Goal: Task Accomplishment & Management: Manage account settings

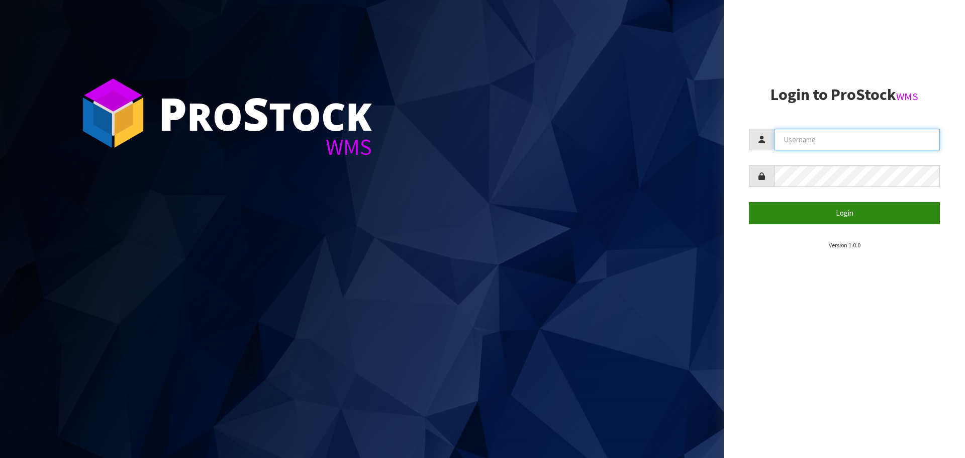
type input "[PERSON_NAME]"
click at [839, 212] on button "Login" at bounding box center [844, 213] width 191 height 22
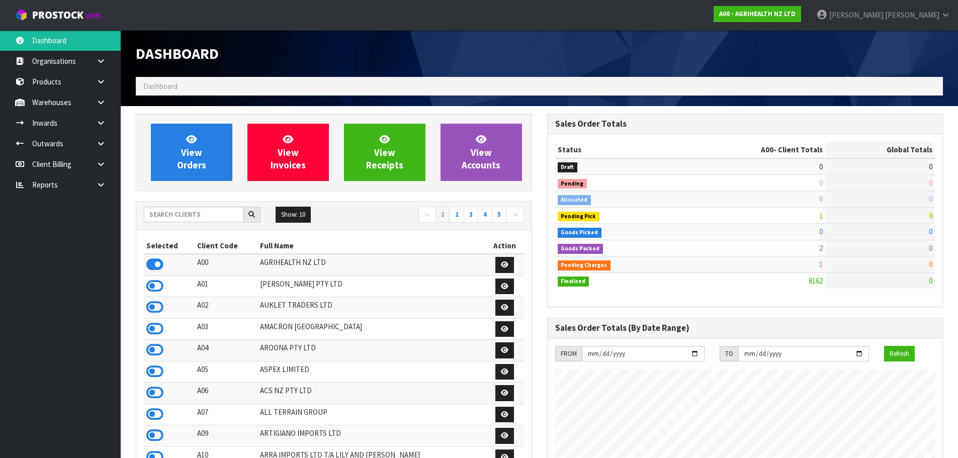
scroll to position [762, 411]
click at [172, 214] on input "text" at bounding box center [194, 215] width 100 height 16
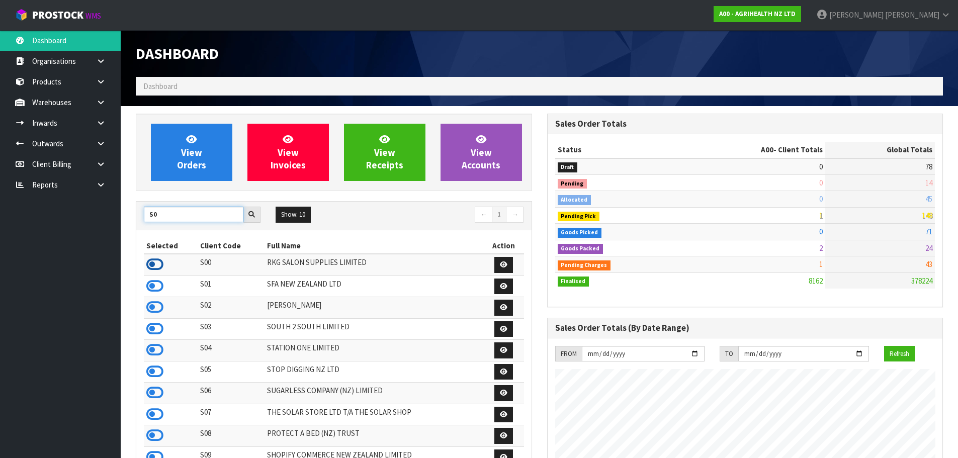
type input "S0"
click at [156, 264] on icon at bounding box center [154, 264] width 17 height 15
click at [100, 147] on link at bounding box center [104, 143] width 32 height 21
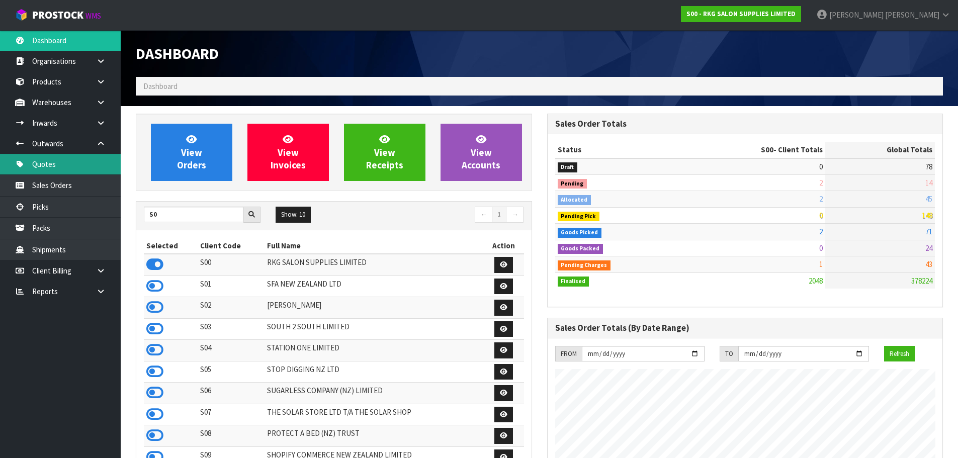
click at [56, 163] on link "Quotes" at bounding box center [60, 164] width 121 height 21
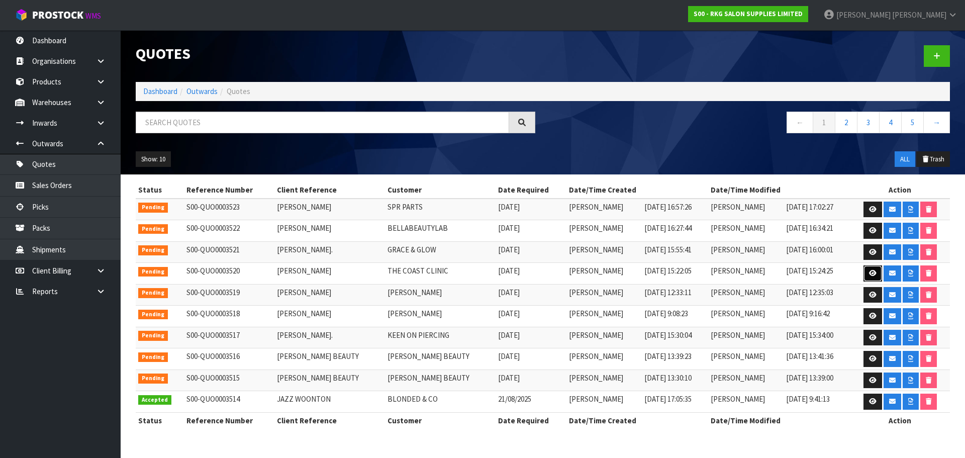
click at [870, 273] on icon at bounding box center [873, 273] width 8 height 7
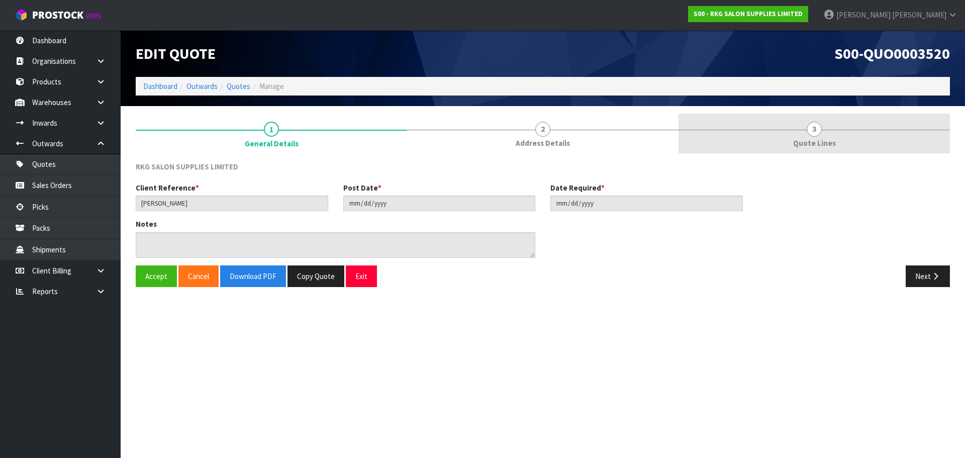
click at [822, 134] on link "3 Quote Lines" at bounding box center [814, 134] width 271 height 40
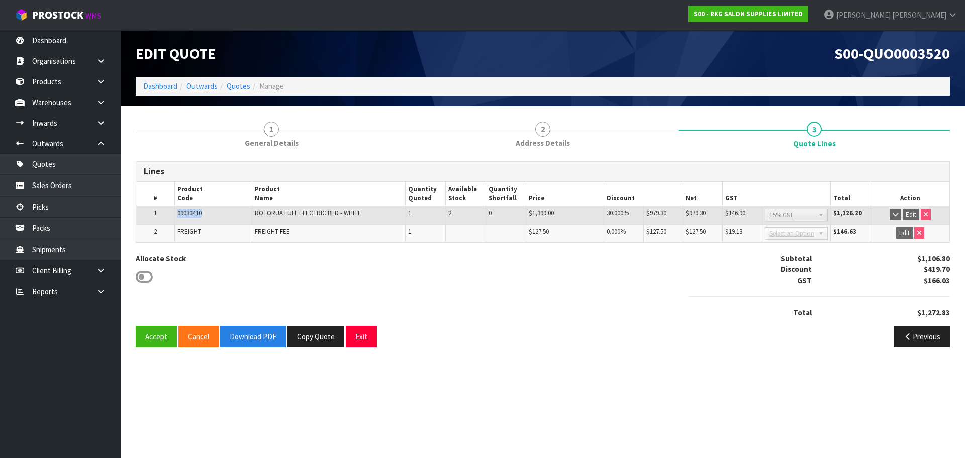
drag, startPoint x: 207, startPoint y: 217, endPoint x: 172, endPoint y: 216, distance: 34.2
click at [172, 216] on tr "1 09030410 ROTORUA FULL ELECTRIC BED - WHITE 1 2 0 $1,399.00 30.000% $979.30 $9…" at bounding box center [542, 215] width 813 height 19
copy tr "09030410"
click at [364, 341] on button "Exit" at bounding box center [361, 337] width 31 height 22
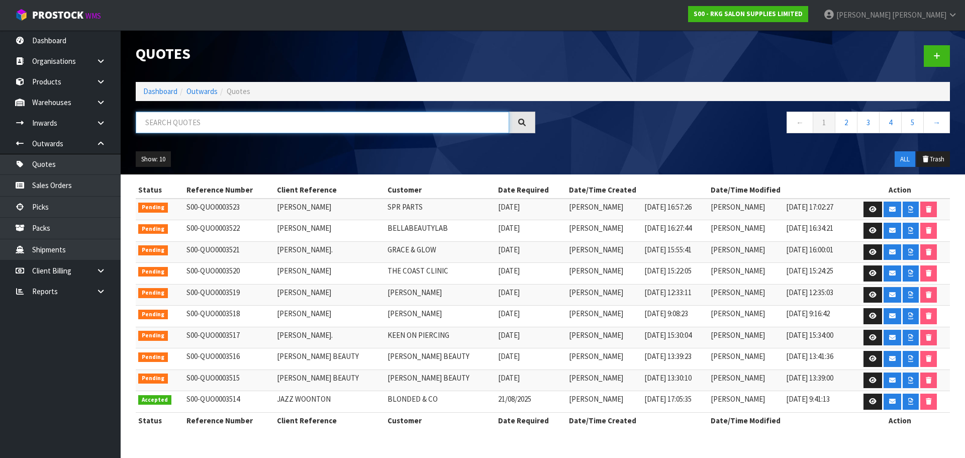
click at [259, 126] on input "text" at bounding box center [322, 123] width 373 height 22
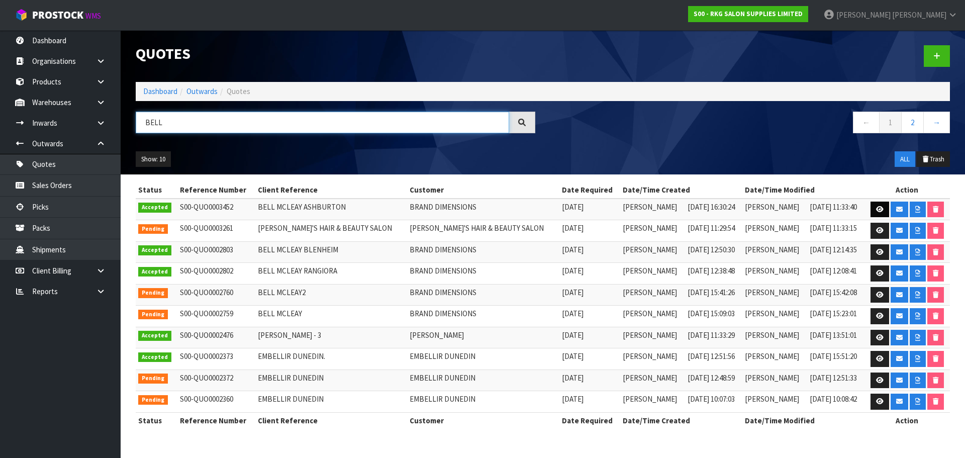
type input "BELL"
click at [876, 211] on icon at bounding box center [880, 209] width 8 height 7
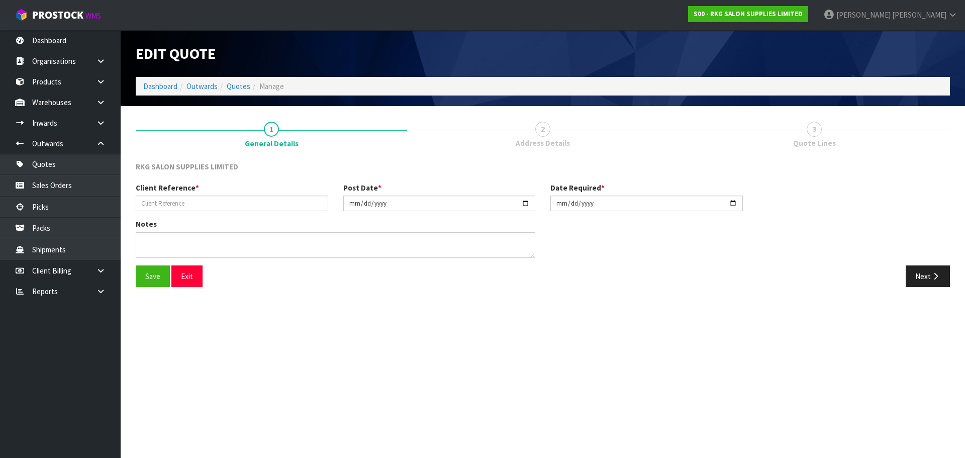
type input "BELL MCLEAY ASHBURTON"
type input "2025-08-05"
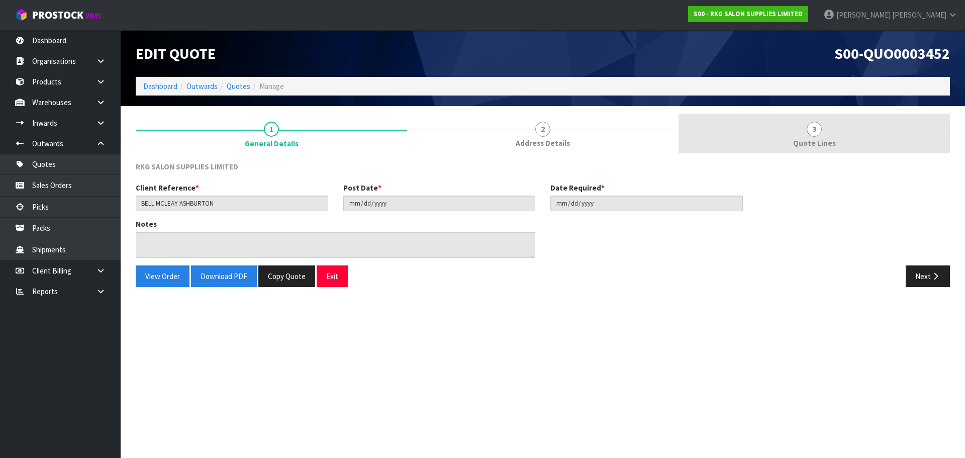
click at [819, 133] on span "3" at bounding box center [814, 129] width 15 height 15
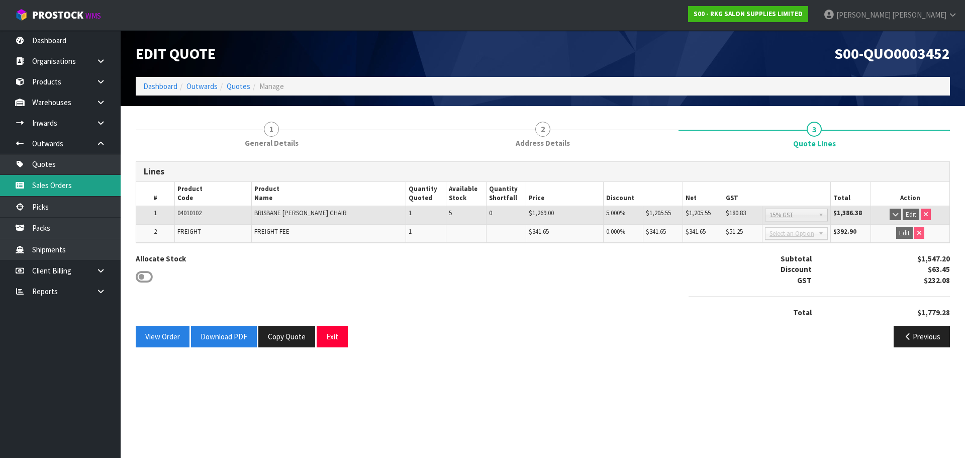
click at [60, 183] on link "Sales Orders" at bounding box center [60, 185] width 121 height 21
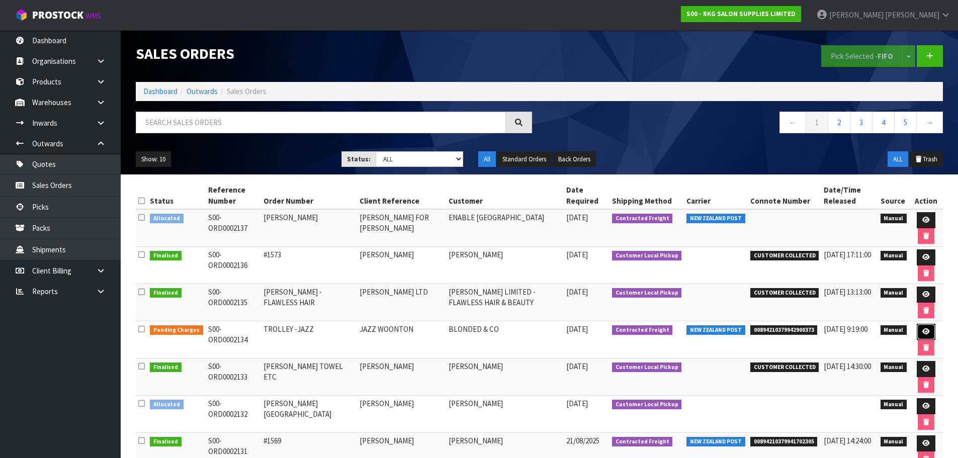
click at [922, 329] on icon at bounding box center [926, 331] width 8 height 7
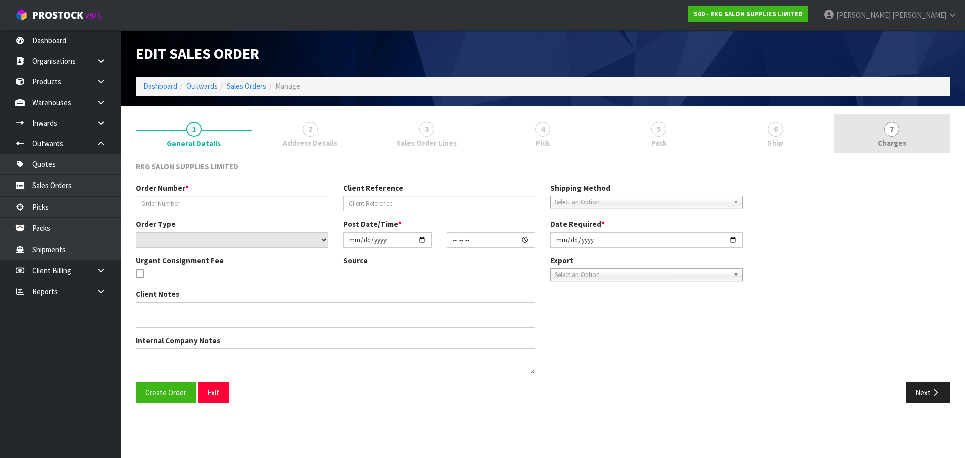
type input "TROLLEY -JAZZ"
type input "JAZZ WOONTON"
select select "number:0"
type input "[DATE]"
type input "00:00:00.000"
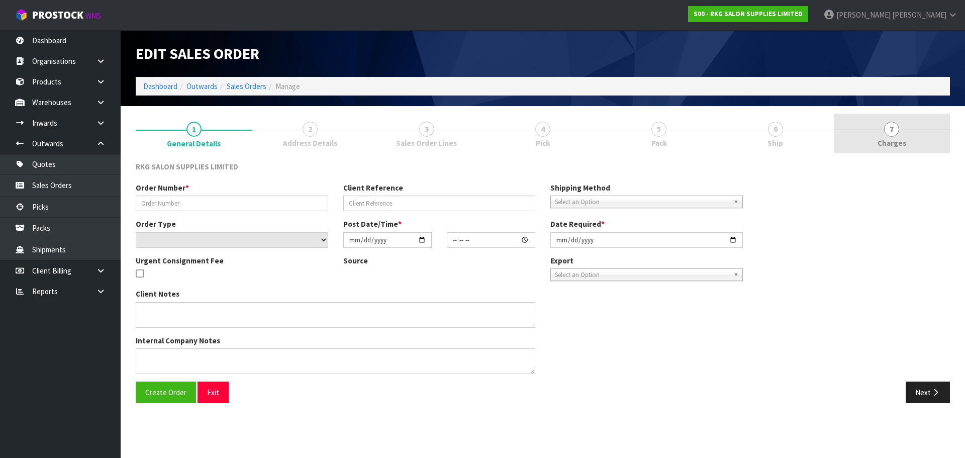
type input "[DATE]"
type textarea "PLEASE SEND CHEAPEST WAY"
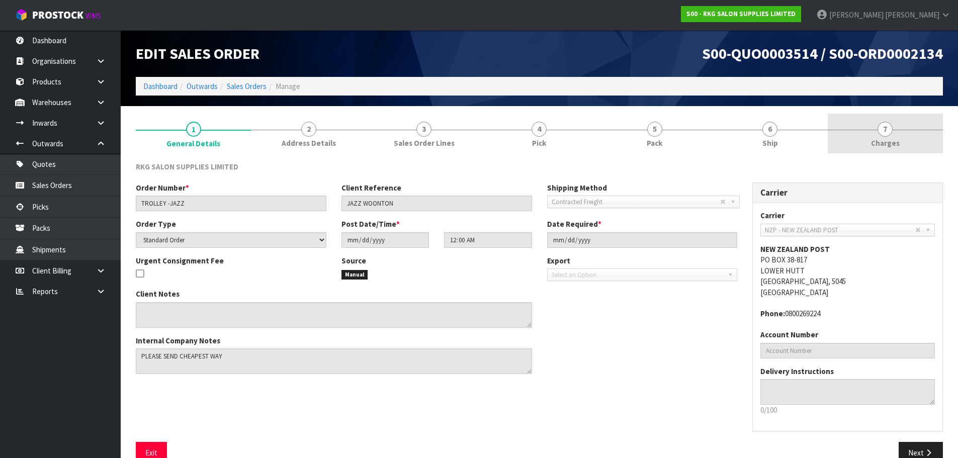
click at [888, 130] on span "7" at bounding box center [884, 129] width 15 height 15
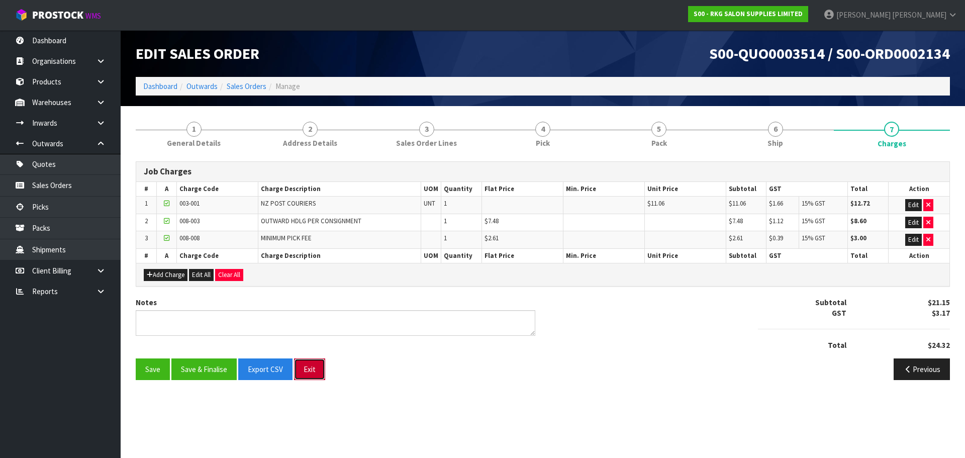
click at [312, 372] on button "Exit" at bounding box center [309, 369] width 31 height 22
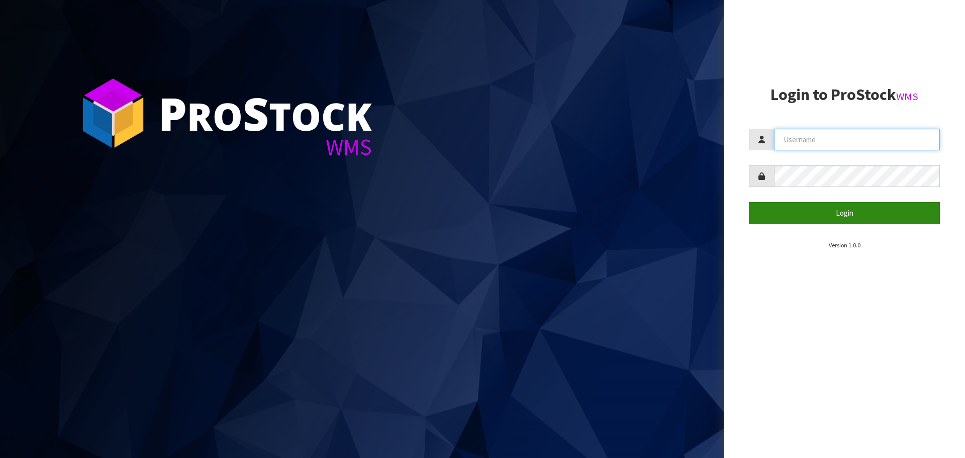
type input "[PERSON_NAME]"
click at [846, 216] on button "Login" at bounding box center [844, 213] width 191 height 22
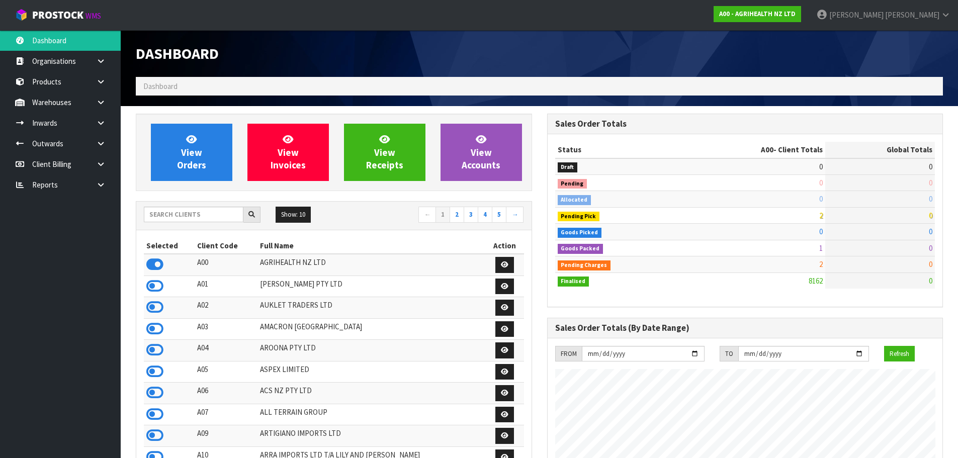
scroll to position [762, 411]
click at [191, 215] on input "text" at bounding box center [194, 215] width 100 height 16
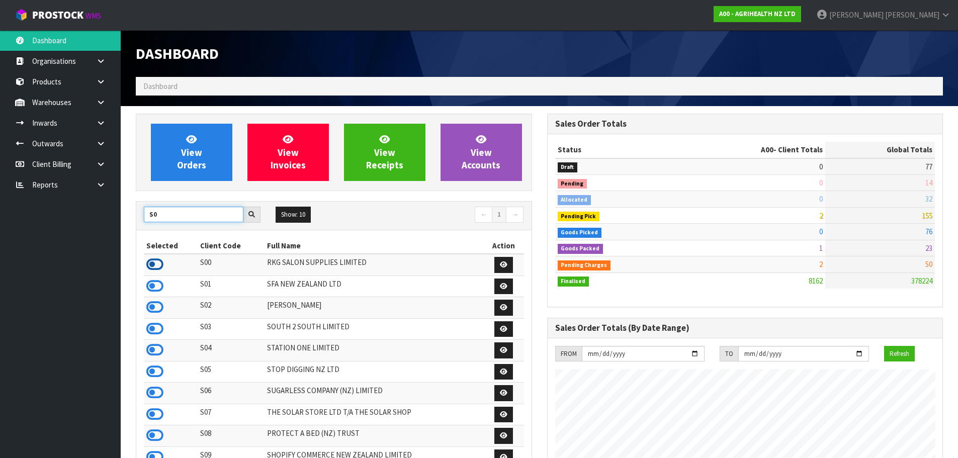
type input "S0"
click at [155, 263] on icon at bounding box center [154, 264] width 17 height 15
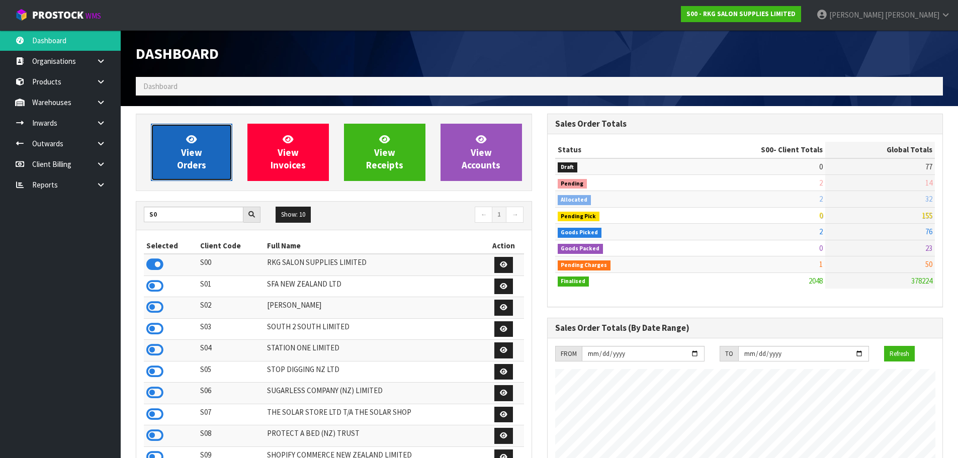
click at [197, 149] on span "View Orders" at bounding box center [191, 152] width 29 height 38
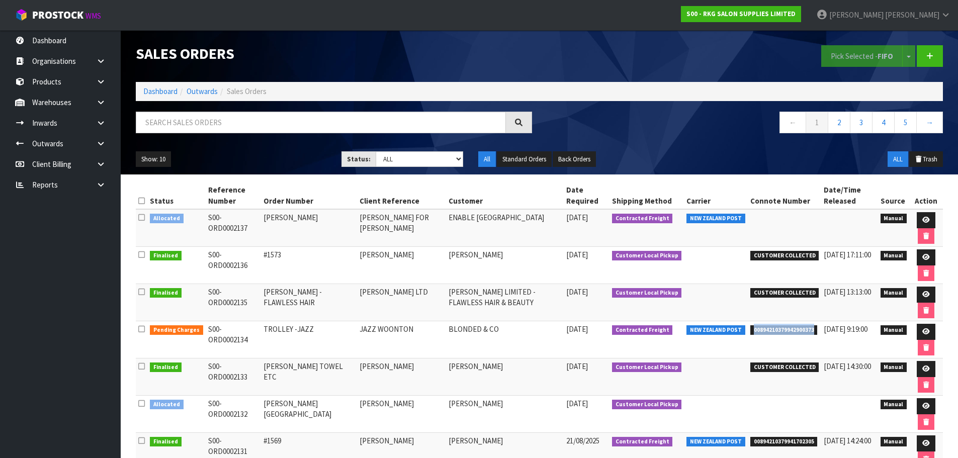
drag, startPoint x: 746, startPoint y: 330, endPoint x: 807, endPoint y: 332, distance: 60.9
click at [807, 332] on span "00894210379942900373" at bounding box center [783, 330] width 67 height 10
copy span "00894210379942900373"
drag, startPoint x: 924, startPoint y: 329, endPoint x: 917, endPoint y: 329, distance: 7.6
click at [924, 329] on icon at bounding box center [926, 331] width 8 height 7
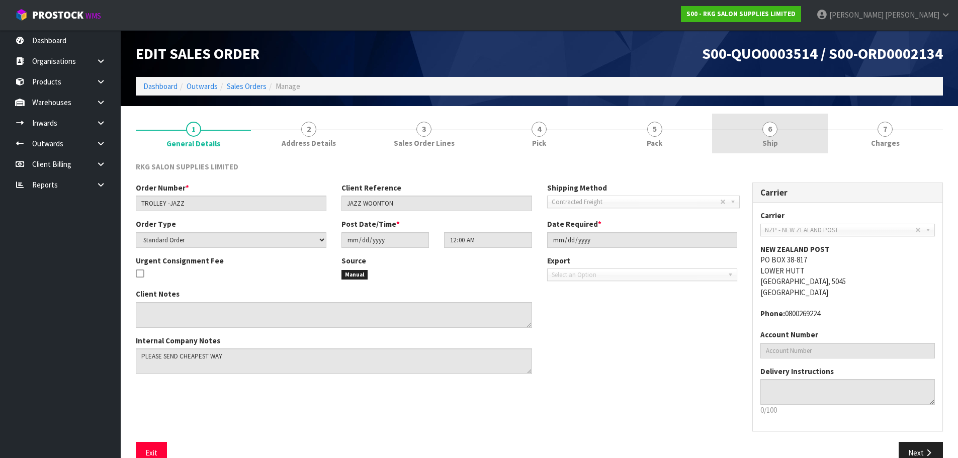
click at [776, 133] on span "6" at bounding box center [769, 129] width 15 height 15
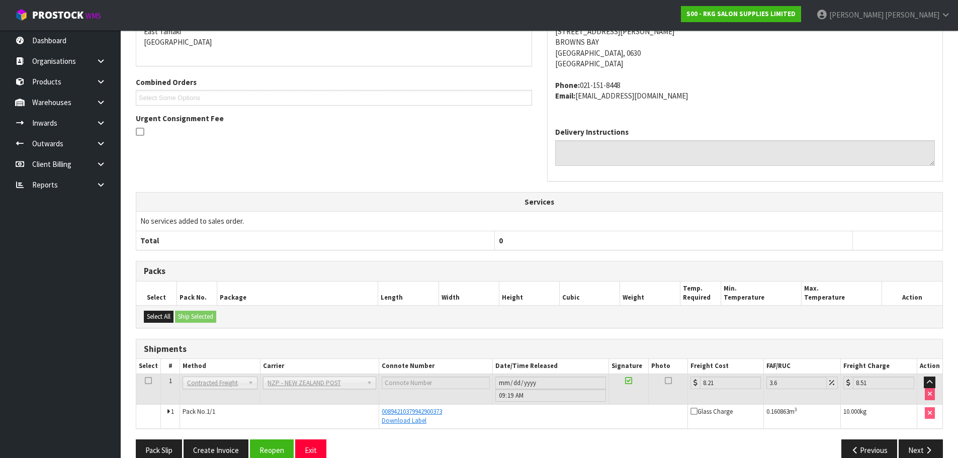
scroll to position [201, 0]
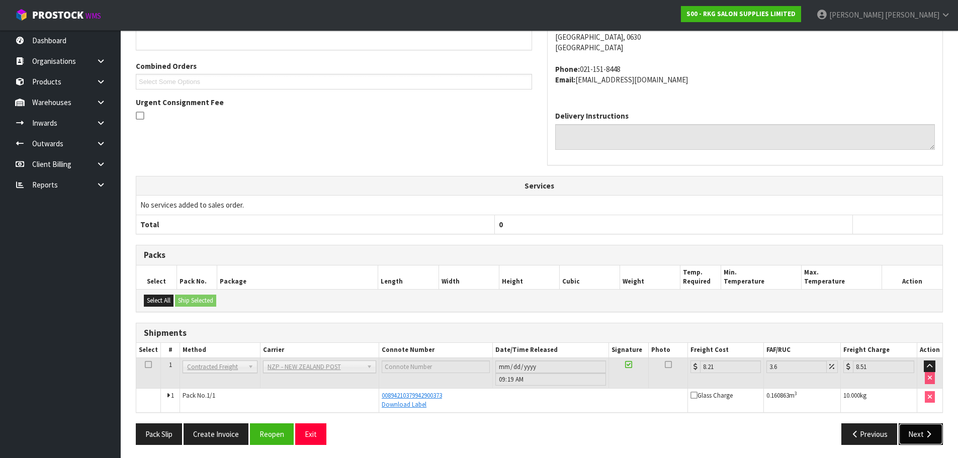
click at [917, 434] on button "Next" at bounding box center [920, 434] width 44 height 22
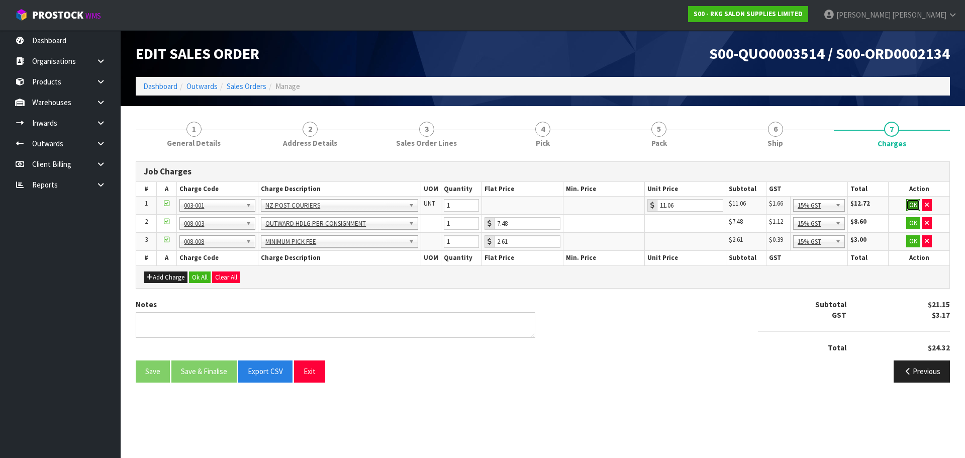
click at [912, 205] on button "OK" at bounding box center [913, 205] width 14 height 12
click at [911, 223] on button "OK" at bounding box center [913, 223] width 14 height 12
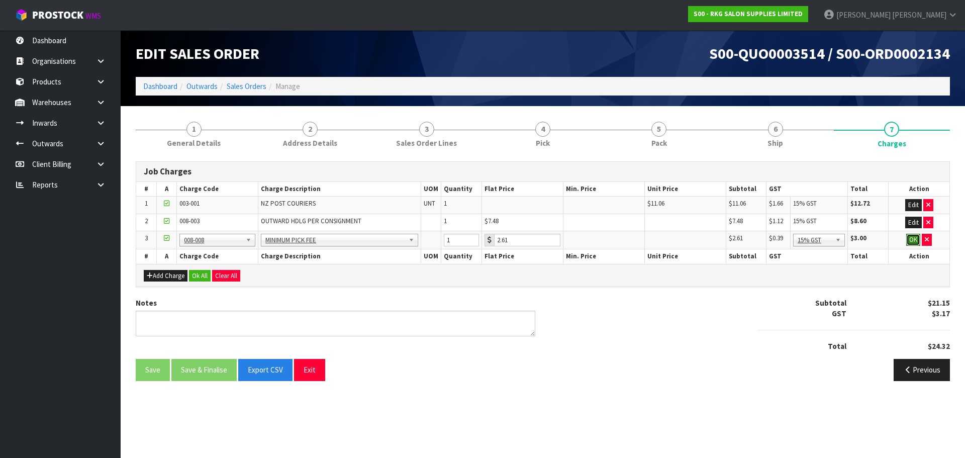
click at [910, 241] on button "OK" at bounding box center [913, 240] width 14 height 12
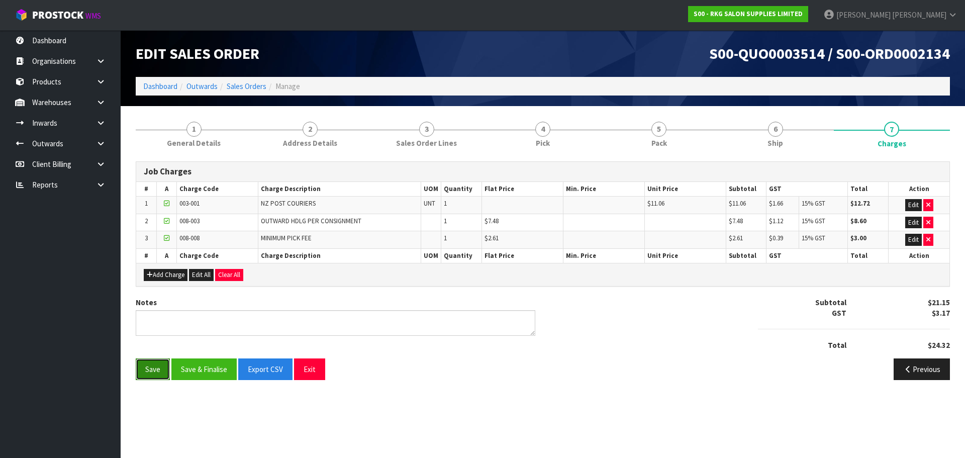
click at [149, 368] on button "Save" at bounding box center [153, 369] width 34 height 22
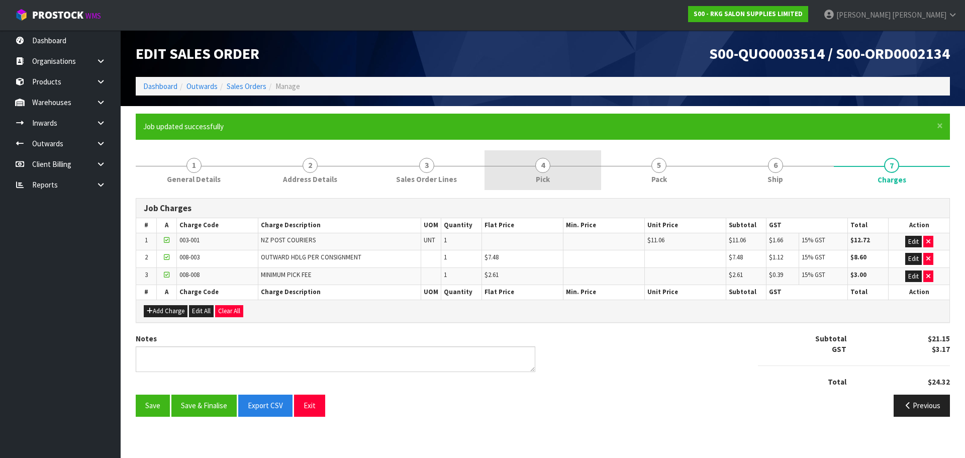
click at [529, 167] on link "4 Pick" at bounding box center [543, 170] width 116 height 40
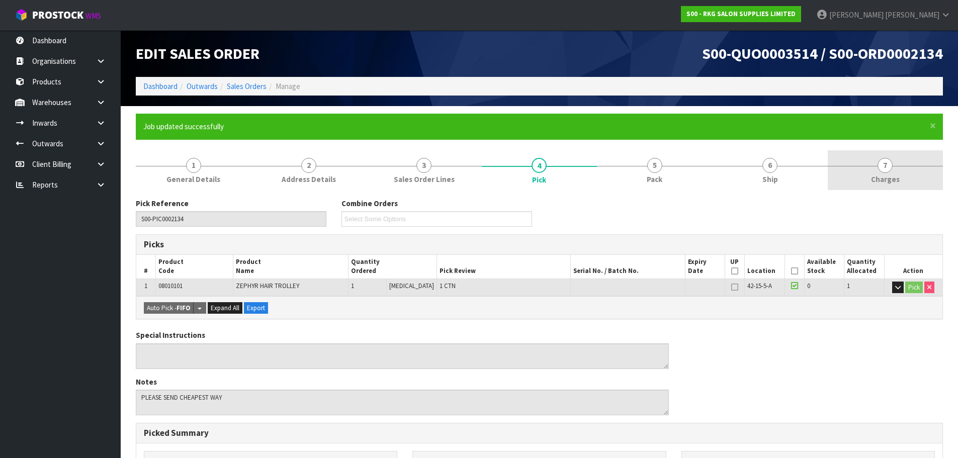
click at [884, 164] on span "7" at bounding box center [884, 165] width 15 height 15
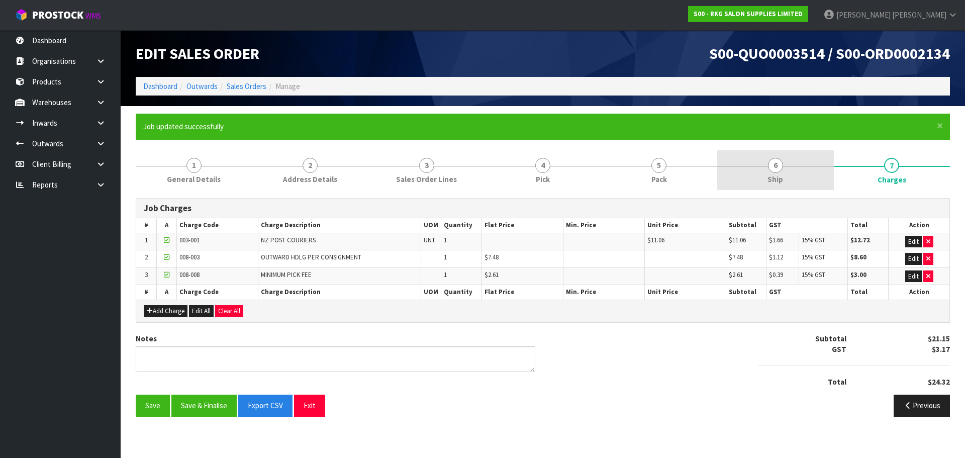
click at [778, 169] on span "6" at bounding box center [775, 165] width 15 height 15
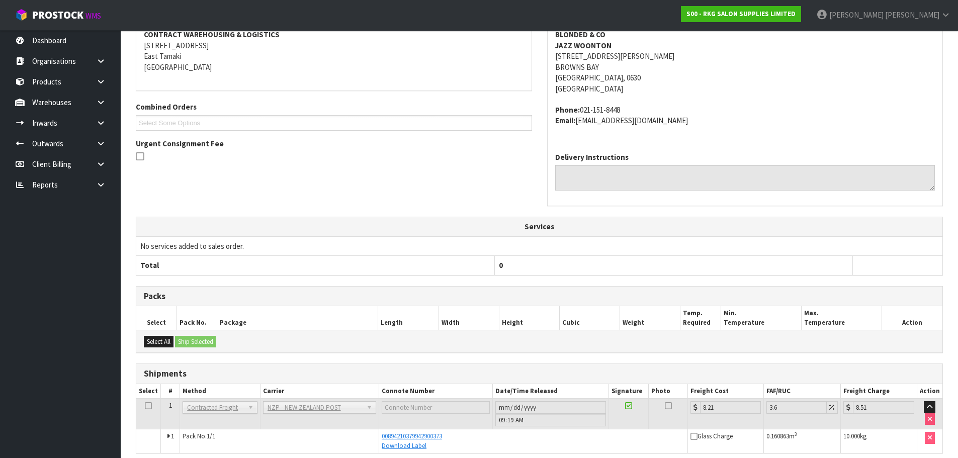
scroll to position [240, 0]
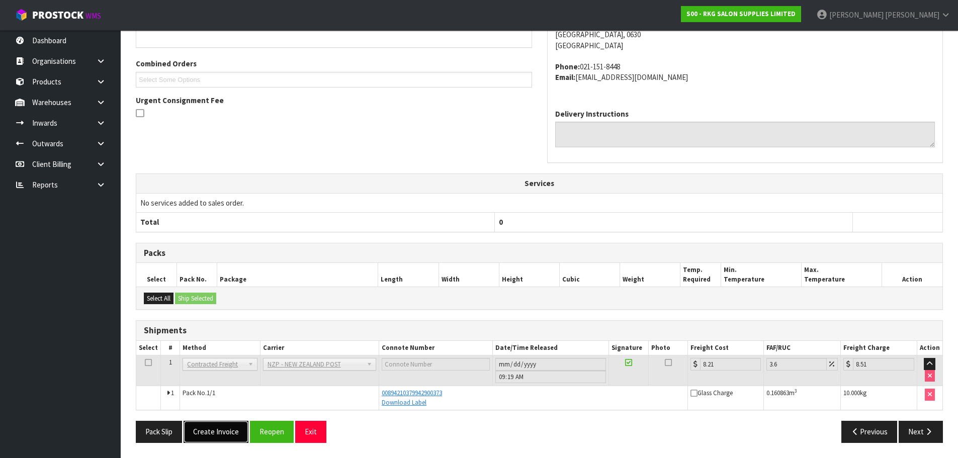
click at [212, 429] on button "Create Invoice" at bounding box center [215, 432] width 65 height 22
click at [210, 434] on button "View Invoice" at bounding box center [212, 432] width 58 height 22
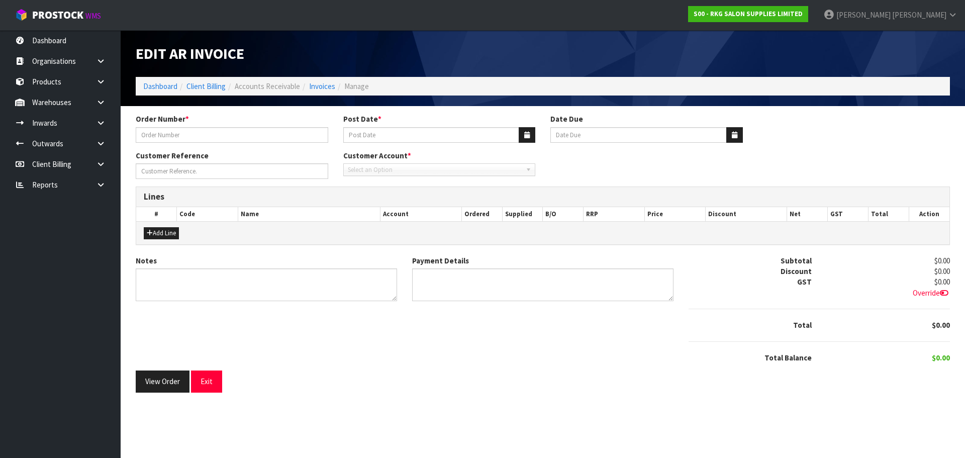
type input "TROLLEY -JAZZ"
type input "[DATE]"
type input "JAZZ WOONTON"
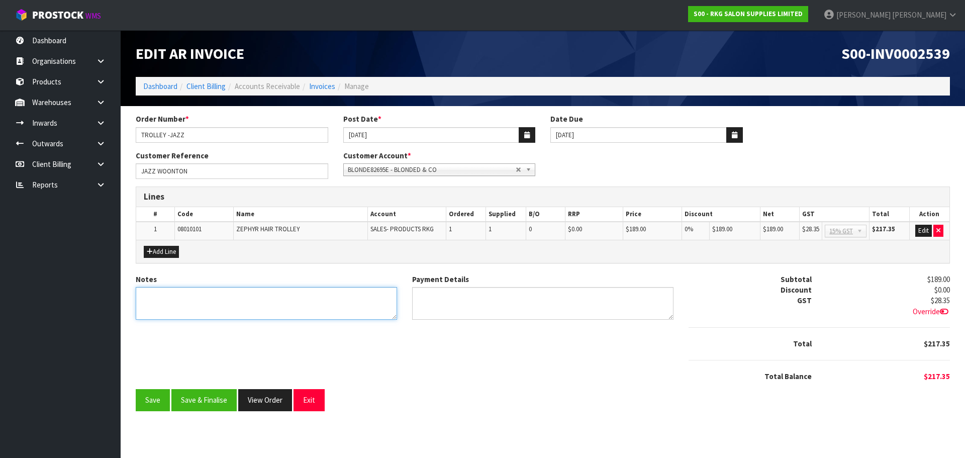
click at [172, 300] on textarea "Notes" at bounding box center [266, 303] width 261 height 33
type textarea "THANK YOU FOR YOUR ORDER."
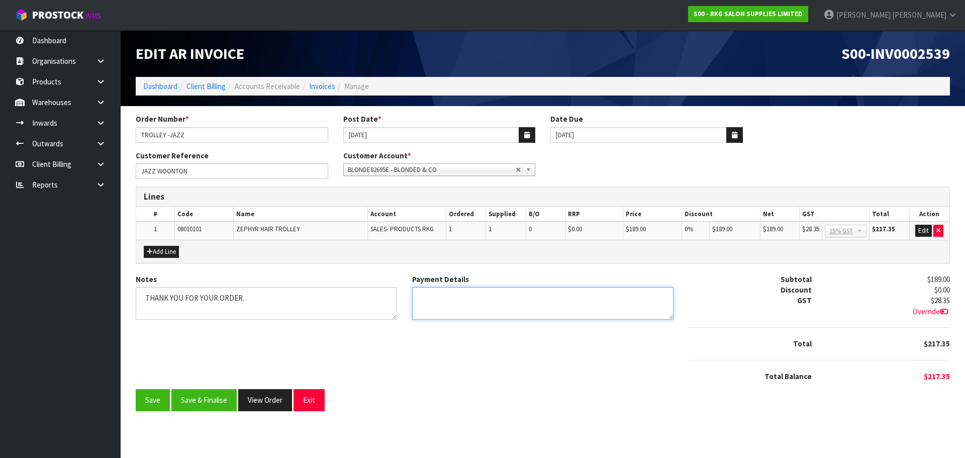
click at [434, 300] on textarea "Payment Details" at bounding box center [542, 303] width 261 height 33
type textarea "DIRECT CREDIT [DATE]"
click at [168, 256] on button "Add Line" at bounding box center [161, 252] width 35 height 12
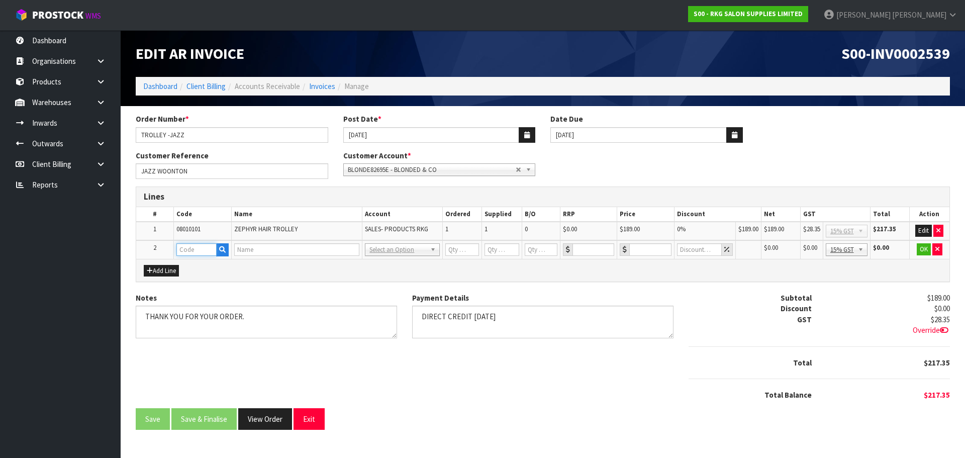
click at [196, 253] on input "text" at bounding box center [196, 249] width 40 height 13
type input "FRE"
click at [198, 264] on strong "FRE" at bounding box center [193, 267] width 13 height 10
type input "FREIGHT"
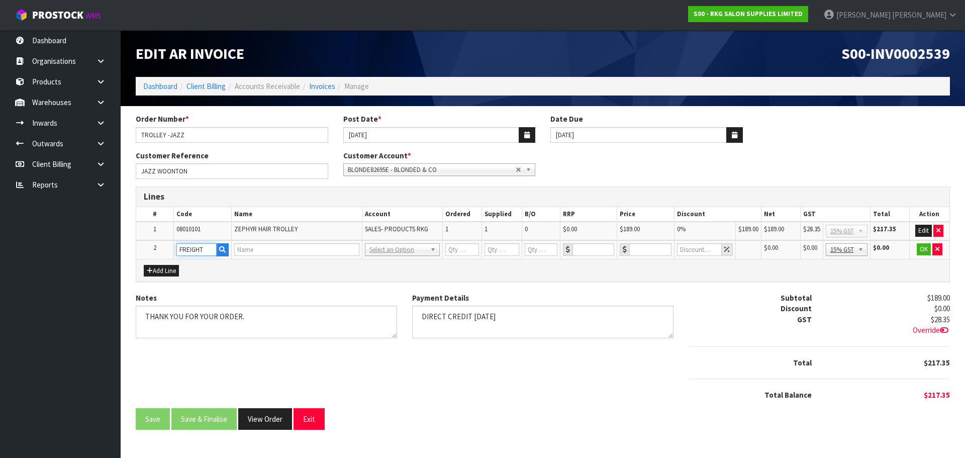
type input "1"
type input "0"
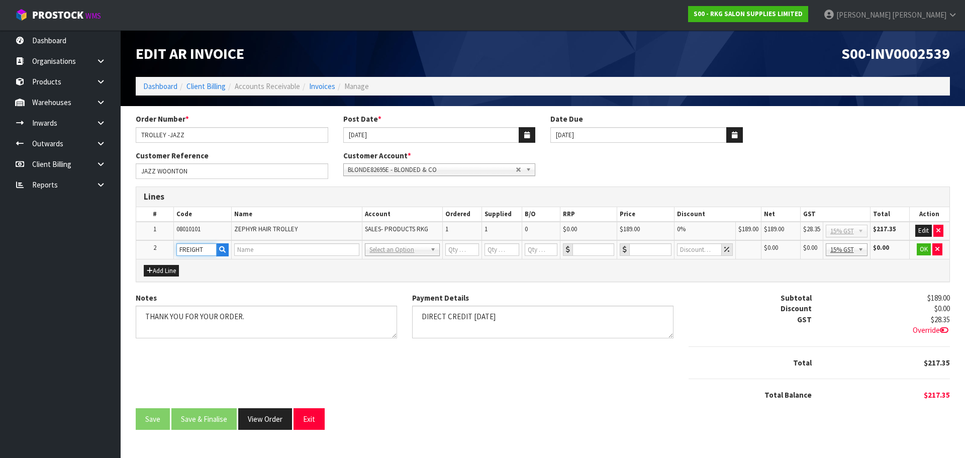
type input "0"
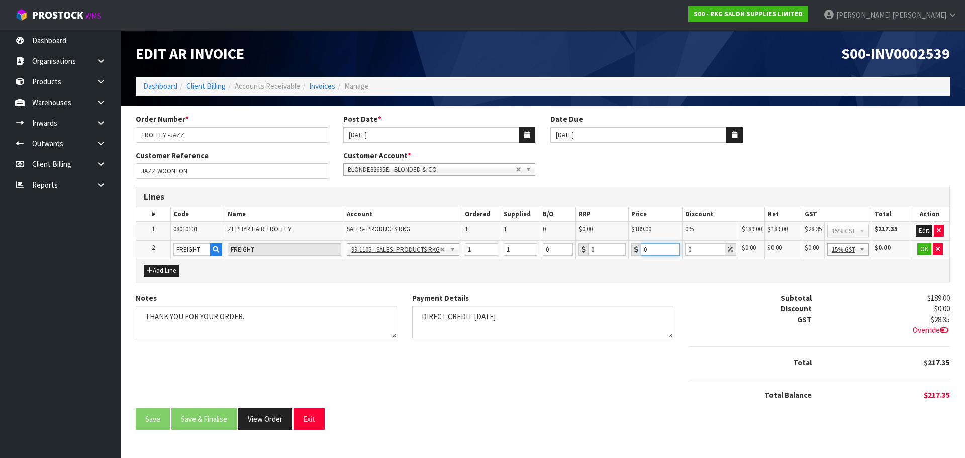
drag, startPoint x: 651, startPoint y: 245, endPoint x: 637, endPoint y: 249, distance: 14.5
click at [637, 249] on div "0" at bounding box center [655, 249] width 48 height 13
type input "58"
click at [926, 250] on button "OK" at bounding box center [924, 249] width 14 height 12
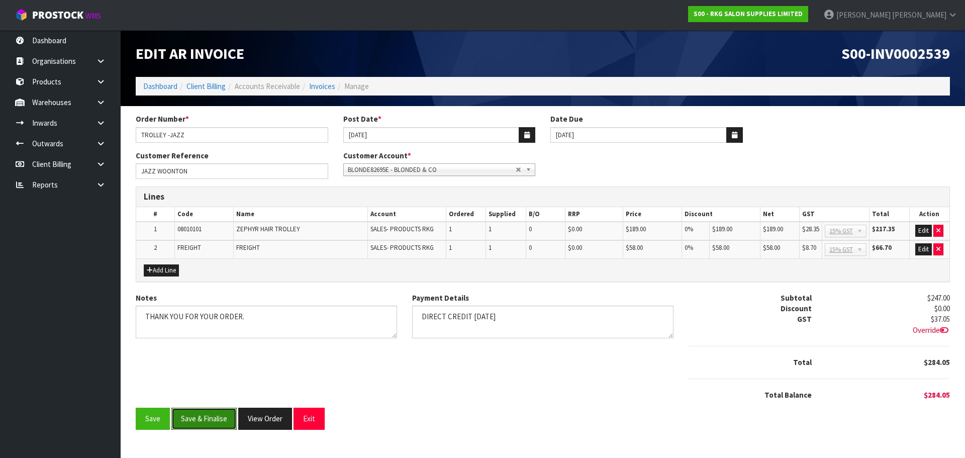
click at [203, 419] on button "Save & Finalise" at bounding box center [203, 419] width 65 height 22
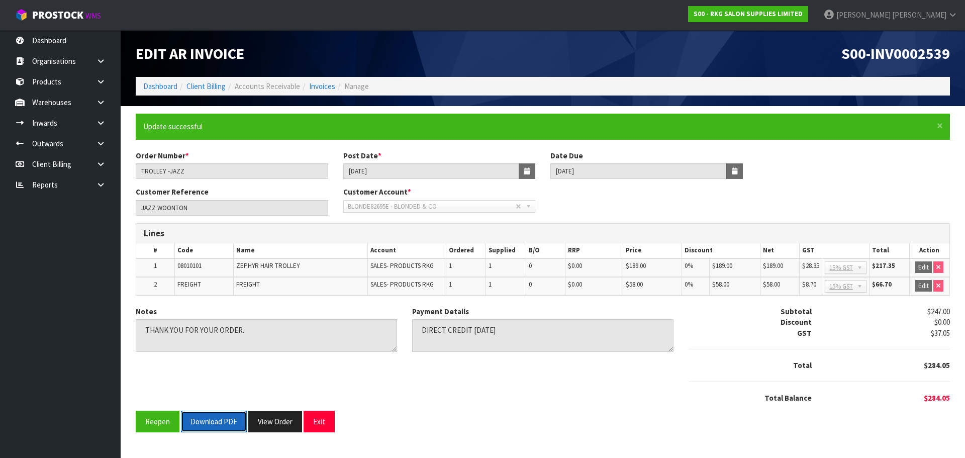
click at [219, 423] on button "Download PDF" at bounding box center [214, 422] width 66 height 22
click at [322, 424] on button "Exit" at bounding box center [319, 422] width 31 height 22
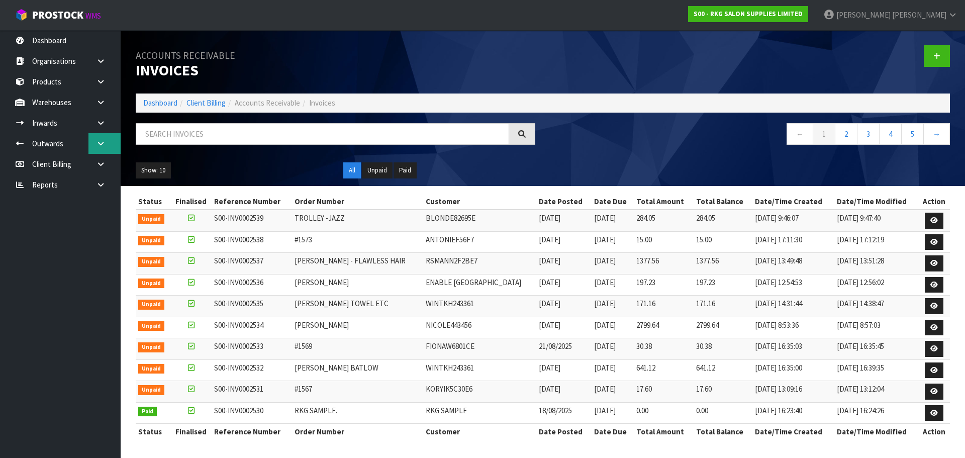
click at [103, 145] on icon at bounding box center [101, 144] width 10 height 8
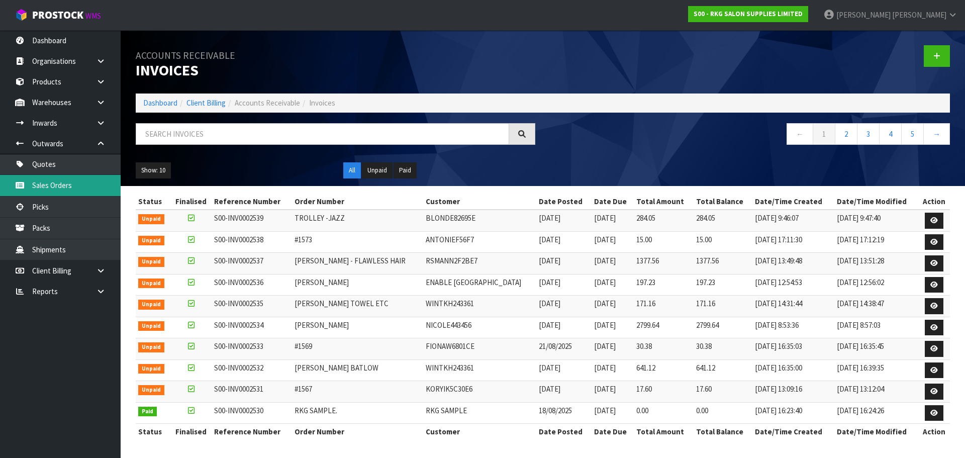
click at [52, 189] on link "Sales Orders" at bounding box center [60, 185] width 121 height 21
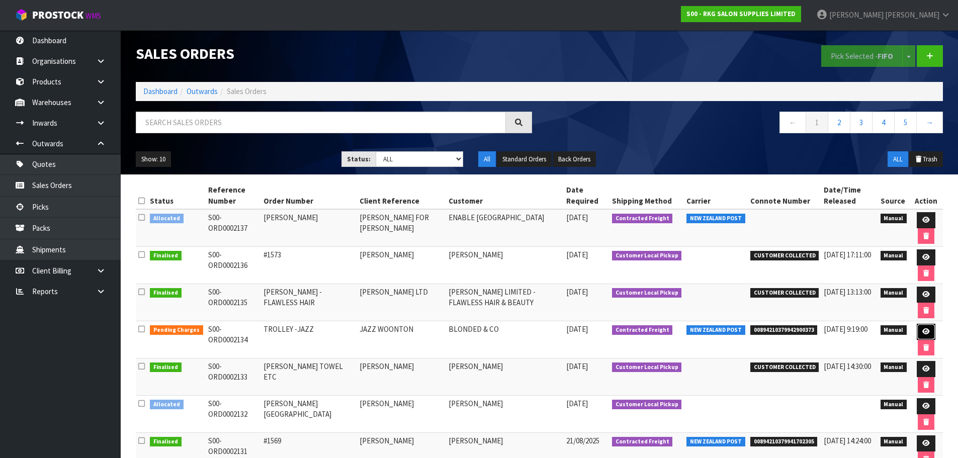
click at [923, 330] on icon at bounding box center [926, 331] width 8 height 7
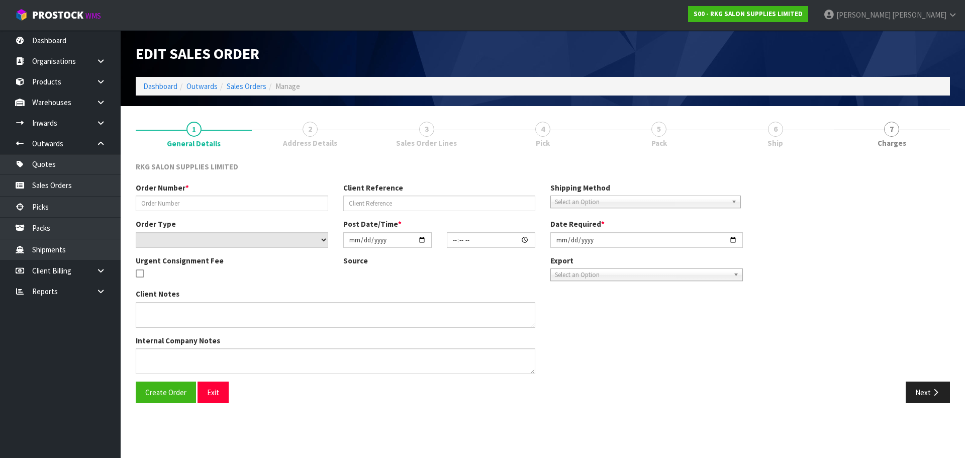
type input "TROLLEY -JAZZ"
type input "JAZZ WOONTON"
select select "number:0"
type input "[DATE]"
type input "00:00:00.000"
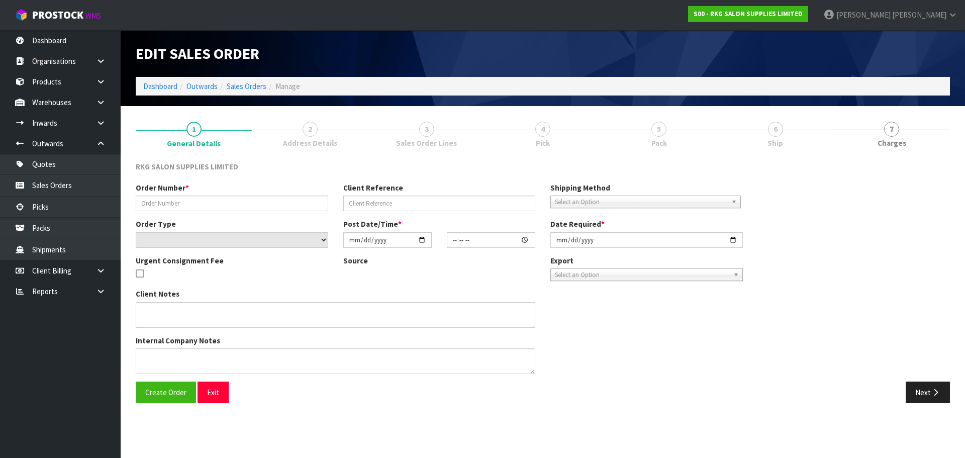
type input "[DATE]"
type textarea "PLEASE SEND CHEAPEST WAY"
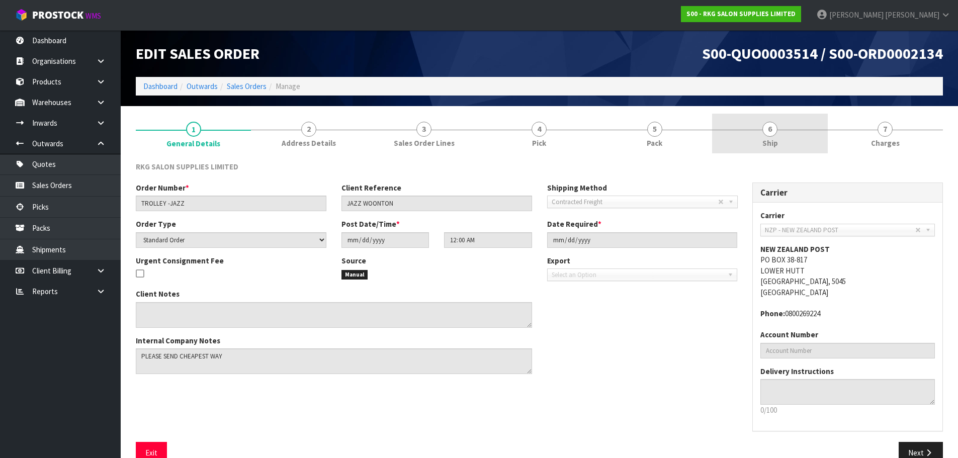
click at [766, 131] on span "6" at bounding box center [769, 129] width 15 height 15
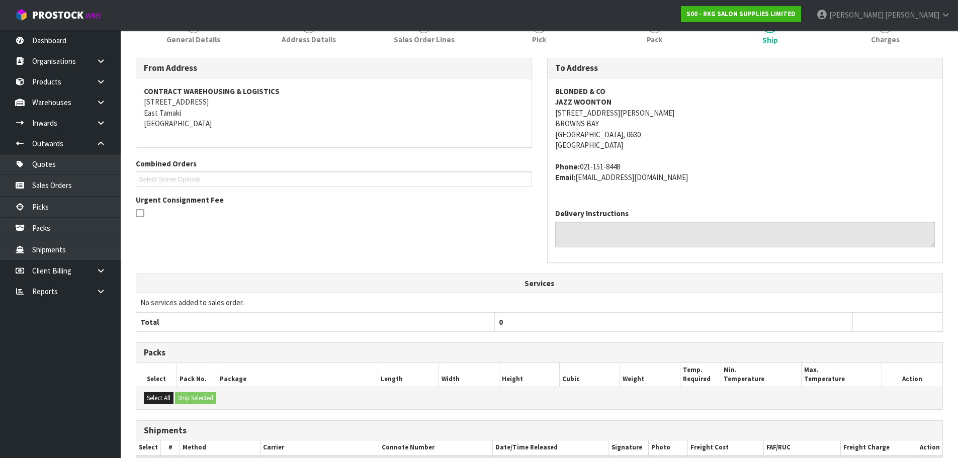
scroll to position [203, 0]
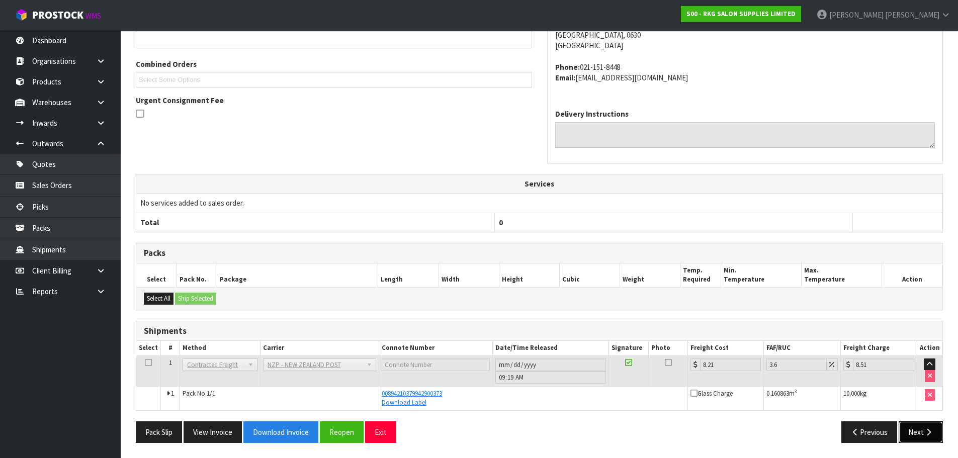
click at [913, 436] on button "Next" at bounding box center [920, 432] width 44 height 22
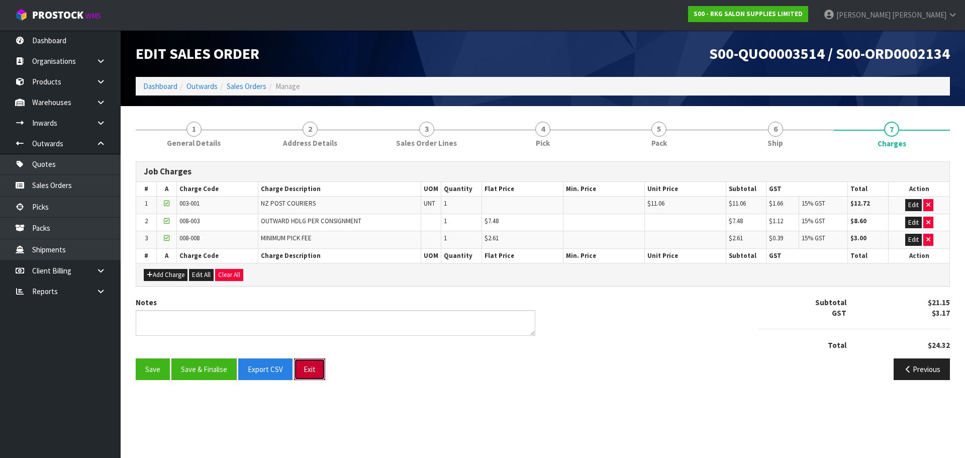
click at [308, 369] on button "Exit" at bounding box center [309, 369] width 31 height 22
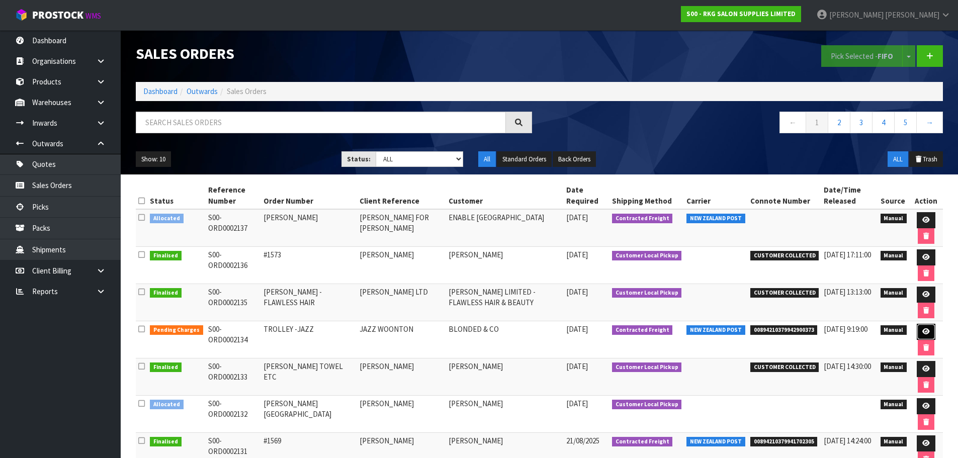
click at [922, 333] on icon at bounding box center [926, 331] width 8 height 7
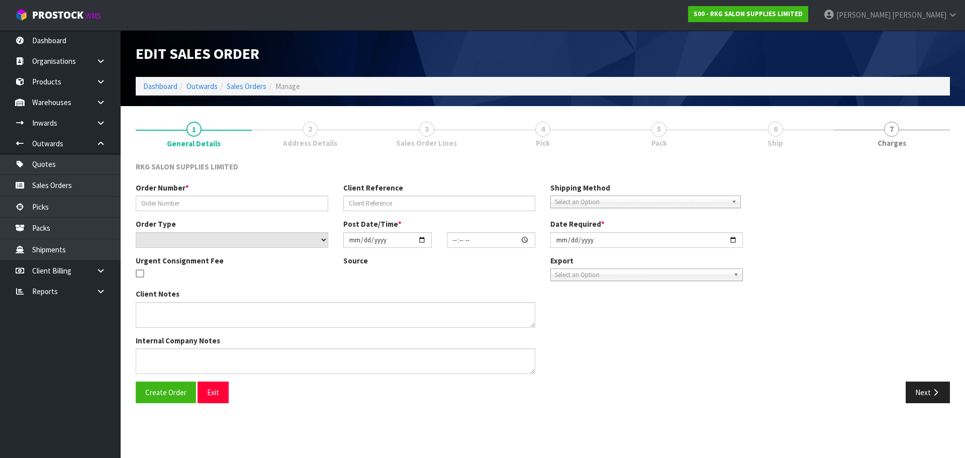
type input "TROLLEY -JAZZ"
type input "JAZZ WOONTON"
select select "number:0"
type input "[DATE]"
type input "00:00:00.000"
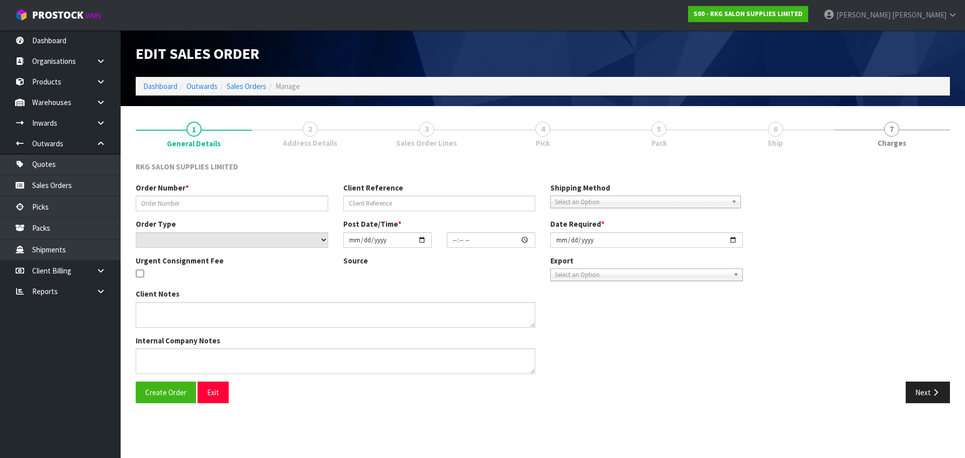
type input "[DATE]"
type textarea "PLEASE SEND CHEAPEST WAY"
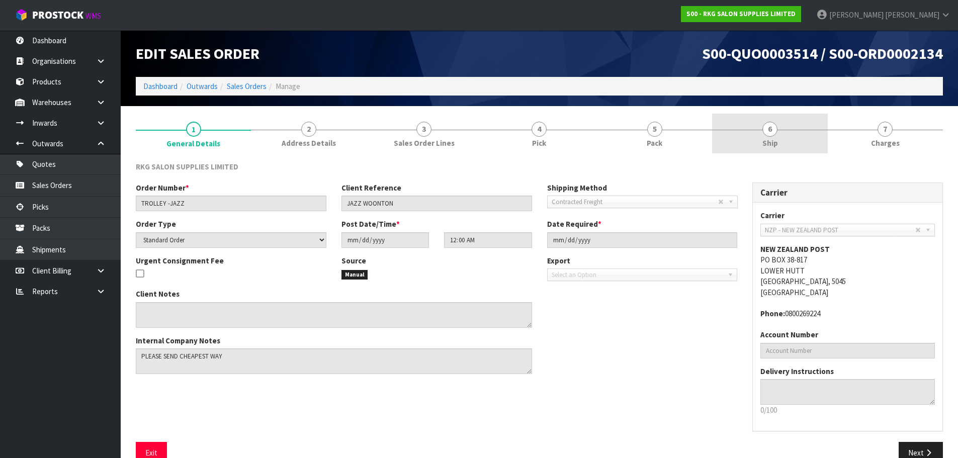
click at [769, 132] on span "6" at bounding box center [769, 129] width 15 height 15
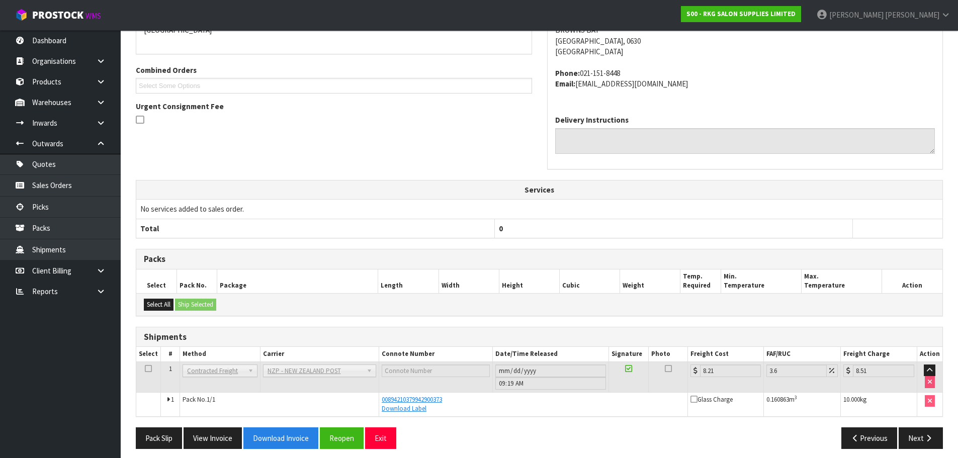
scroll to position [203, 0]
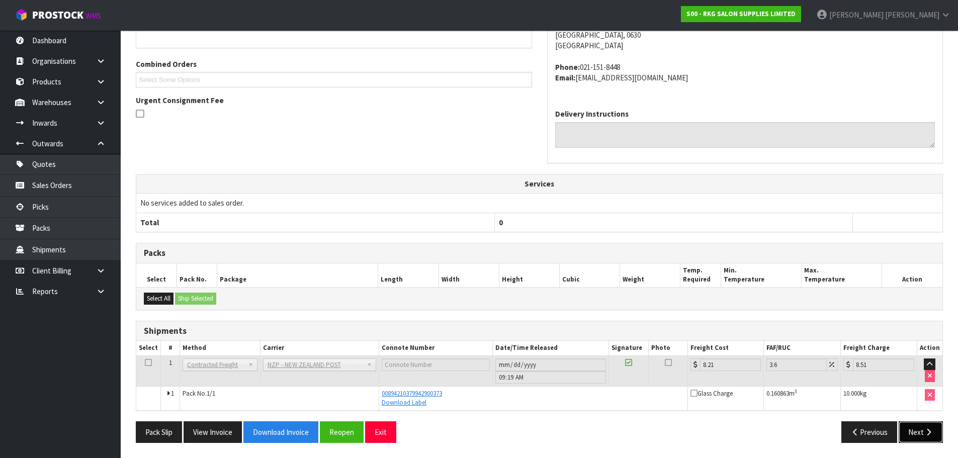
click at [910, 432] on button "Next" at bounding box center [920, 432] width 44 height 22
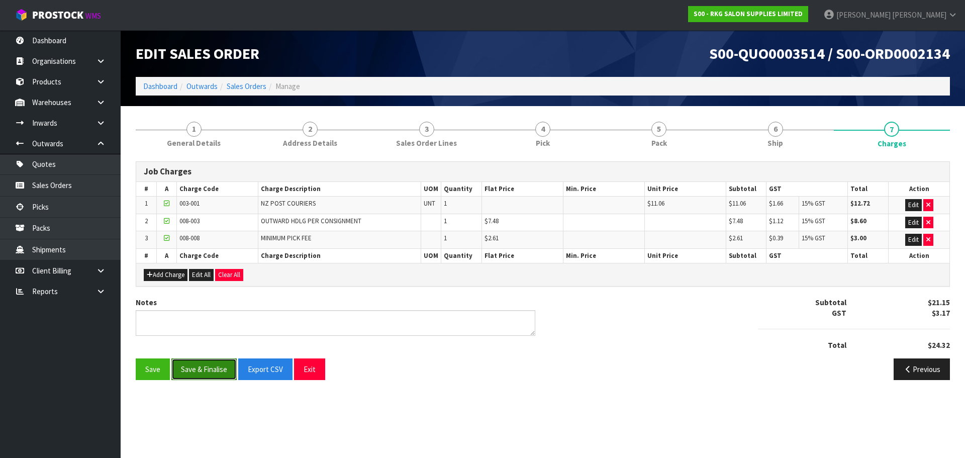
click at [207, 369] on button "Save & Finalise" at bounding box center [203, 369] width 65 height 22
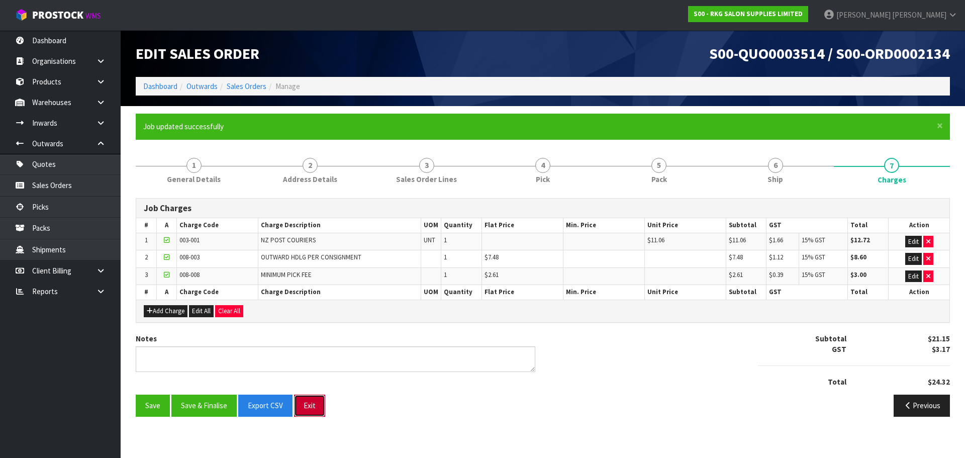
click at [312, 408] on button "Exit" at bounding box center [309, 406] width 31 height 22
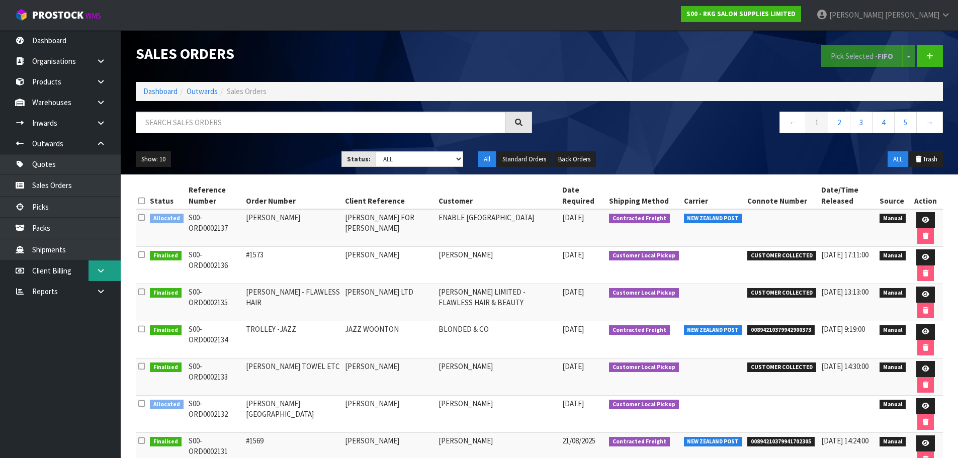
click at [97, 269] on icon at bounding box center [101, 271] width 10 height 8
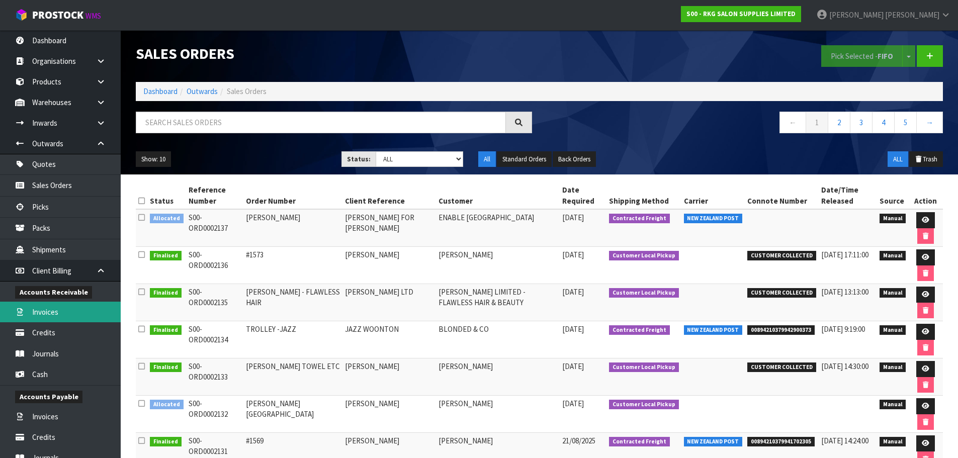
click at [43, 312] on link "Invoices" at bounding box center [60, 312] width 121 height 21
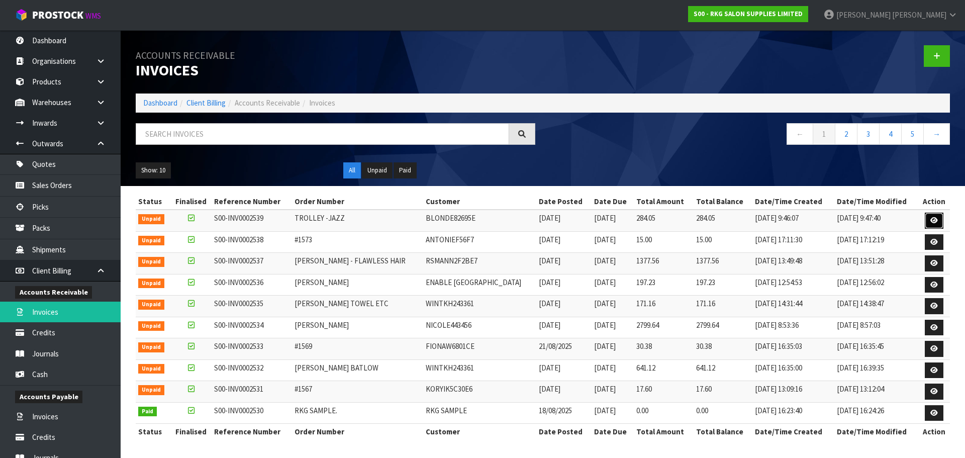
click at [933, 221] on icon at bounding box center [934, 220] width 8 height 7
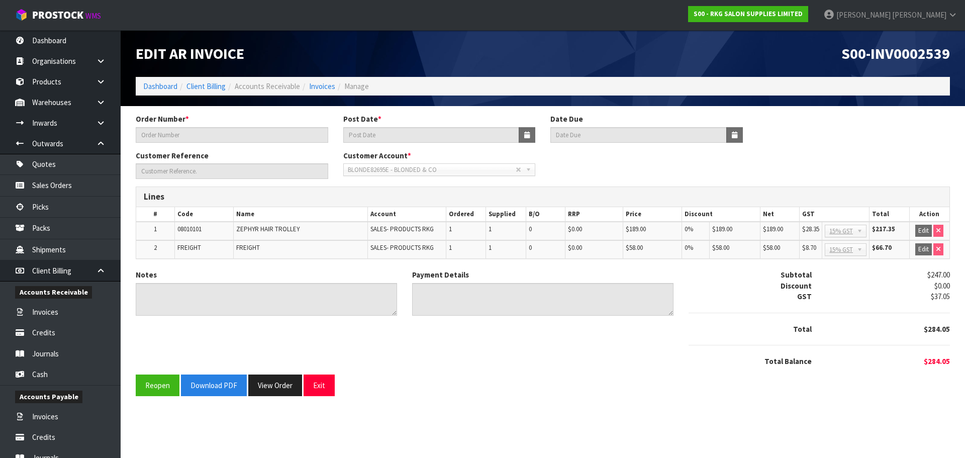
type input "TROLLEY -JAZZ"
type input "[DATE]"
type input "JAZZ WOONTON"
type textarea "THANK YOU FOR YOUR ORDER."
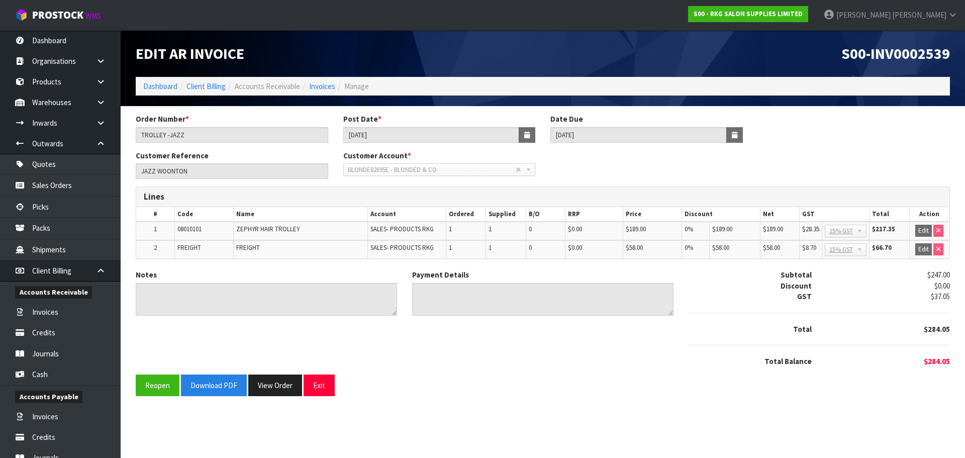
type textarea "DIRECT CREDIT [DATE]"
click at [208, 385] on button "Download PDF" at bounding box center [214, 385] width 66 height 22
click at [320, 387] on button "Exit" at bounding box center [319, 385] width 31 height 22
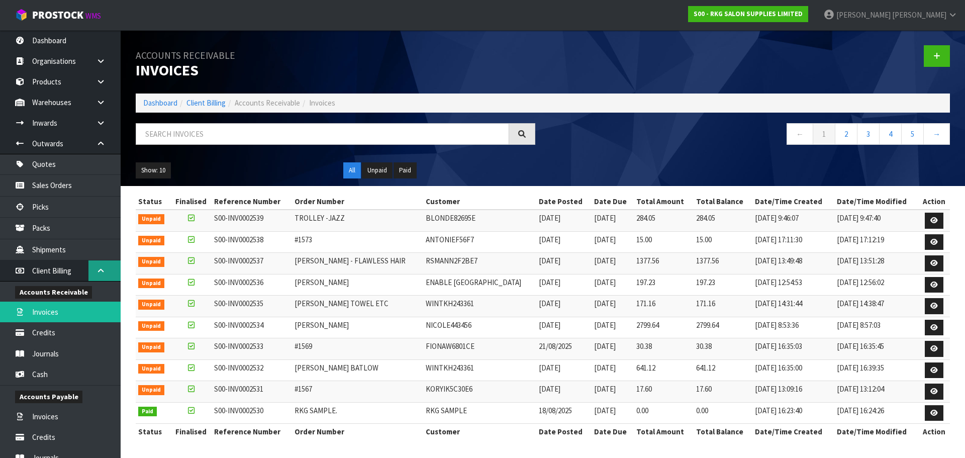
click at [98, 274] on icon at bounding box center [101, 271] width 10 height 8
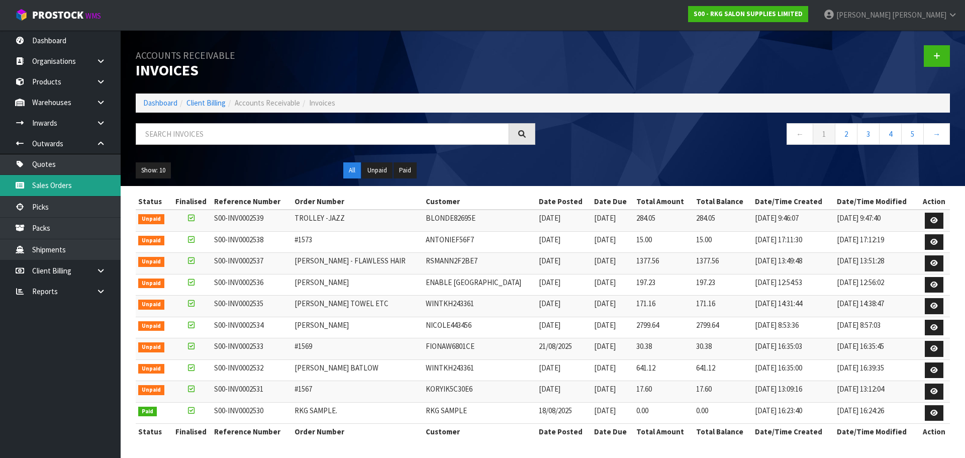
click at [50, 179] on link "Sales Orders" at bounding box center [60, 185] width 121 height 21
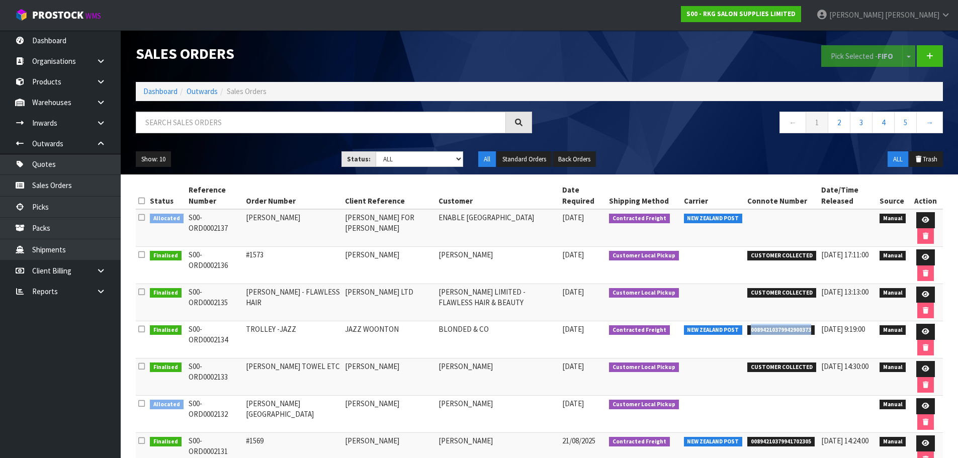
drag, startPoint x: 743, startPoint y: 331, endPoint x: 806, endPoint y: 330, distance: 62.8
click at [806, 330] on span "00894210379942900373" at bounding box center [780, 330] width 67 height 10
copy span "00894210379942900373"
click at [921, 332] on icon at bounding box center [925, 331] width 8 height 7
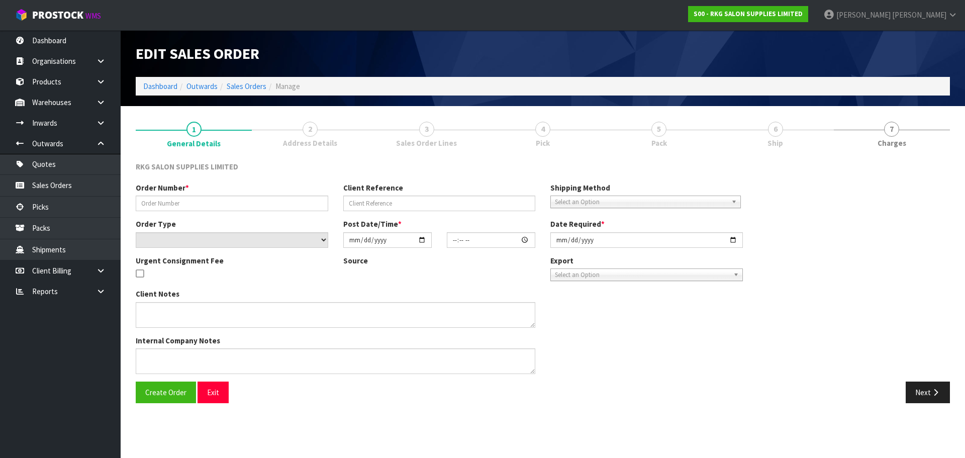
type input "TROLLEY -JAZZ"
type input "JAZZ WOONTON"
select select "number:0"
type input "[DATE]"
type input "00:00:00.000"
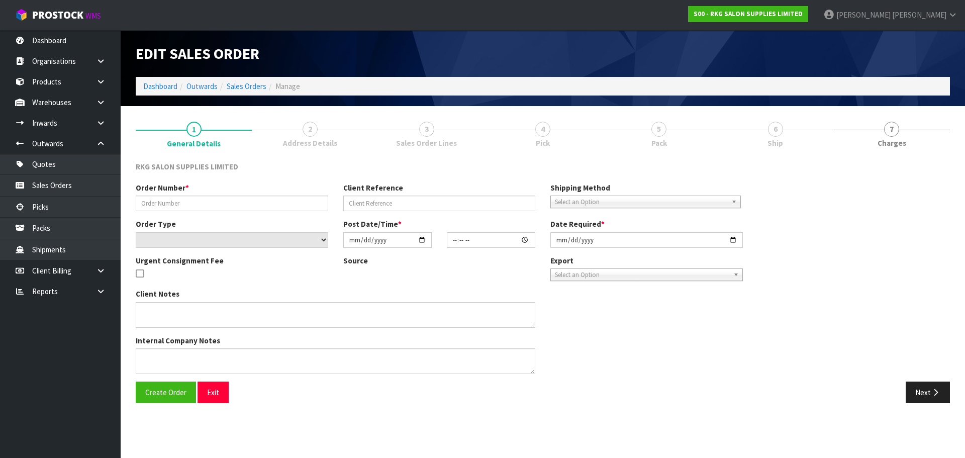
type input "[DATE]"
type textarea "PLEASE SEND CHEAPEST WAY"
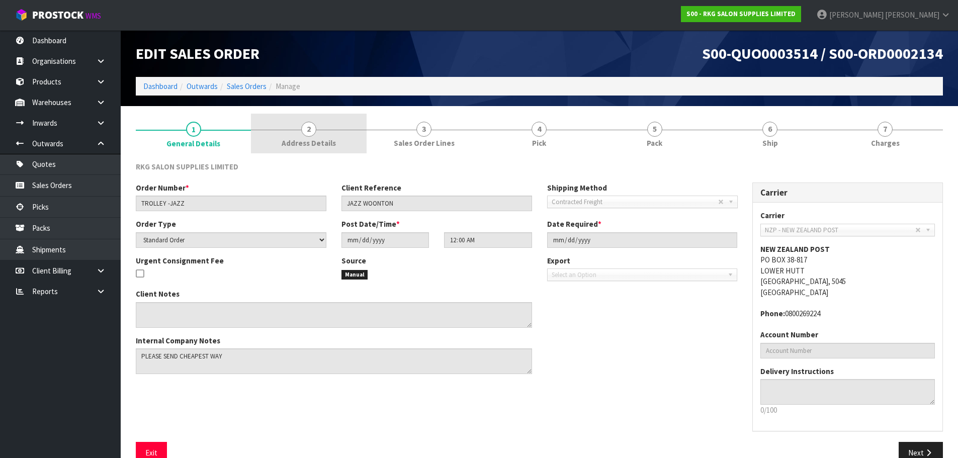
click at [312, 133] on span "2" at bounding box center [308, 129] width 15 height 15
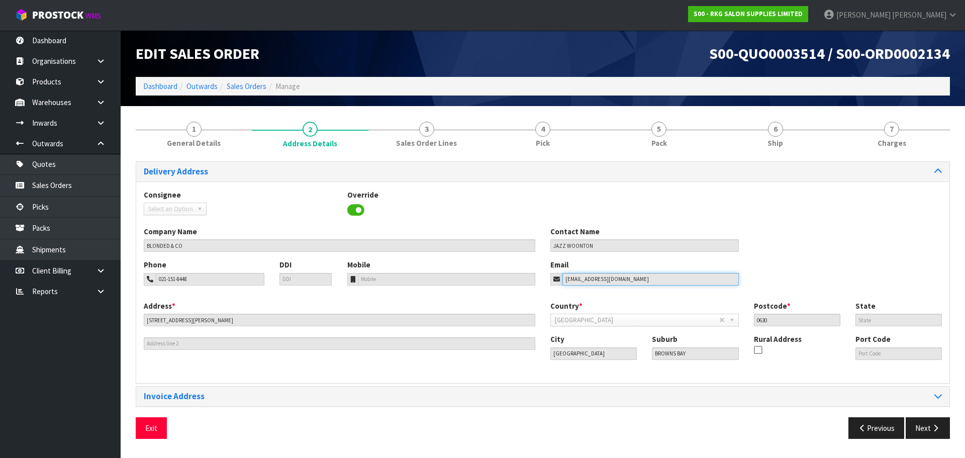
drag, startPoint x: 643, startPoint y: 278, endPoint x: 543, endPoint y: 283, distance: 100.1
click at [543, 283] on div "Email [EMAIL_ADDRESS][DOMAIN_NAME]" at bounding box center [645, 272] width 204 height 26
click at [649, 280] on input "[EMAIL_ADDRESS][DOMAIN_NAME]" at bounding box center [650, 279] width 176 height 13
drag, startPoint x: 656, startPoint y: 278, endPoint x: 549, endPoint y: 281, distance: 106.6
click at [549, 281] on div "Email [EMAIL_ADDRESS][DOMAIN_NAME]" at bounding box center [645, 272] width 204 height 26
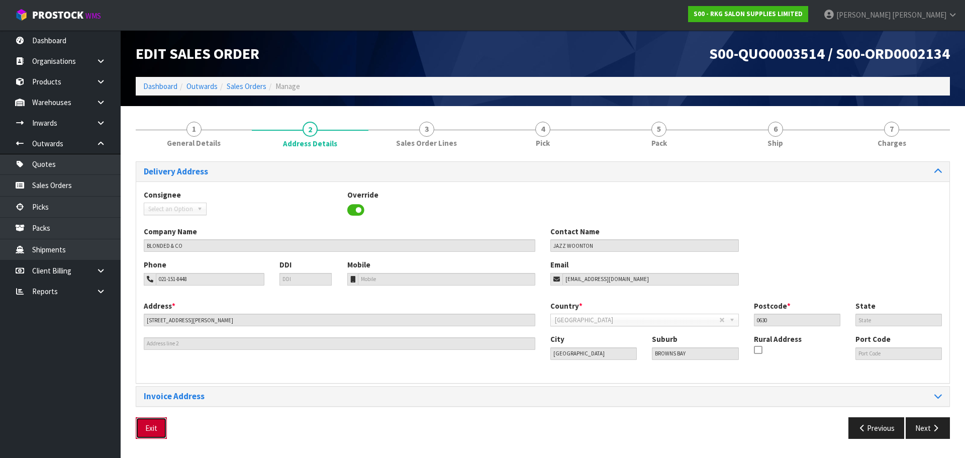
click at [152, 428] on button "Exit" at bounding box center [151, 428] width 31 height 22
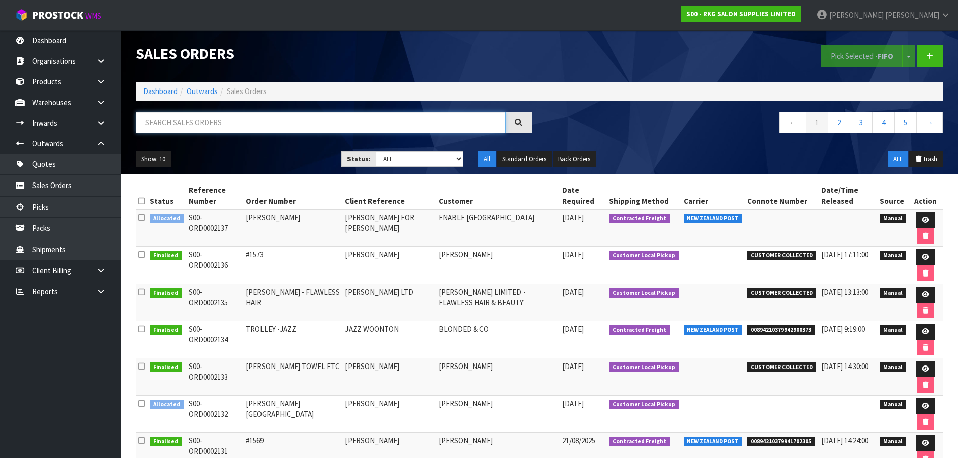
click at [169, 128] on input "text" at bounding box center [321, 123] width 370 height 22
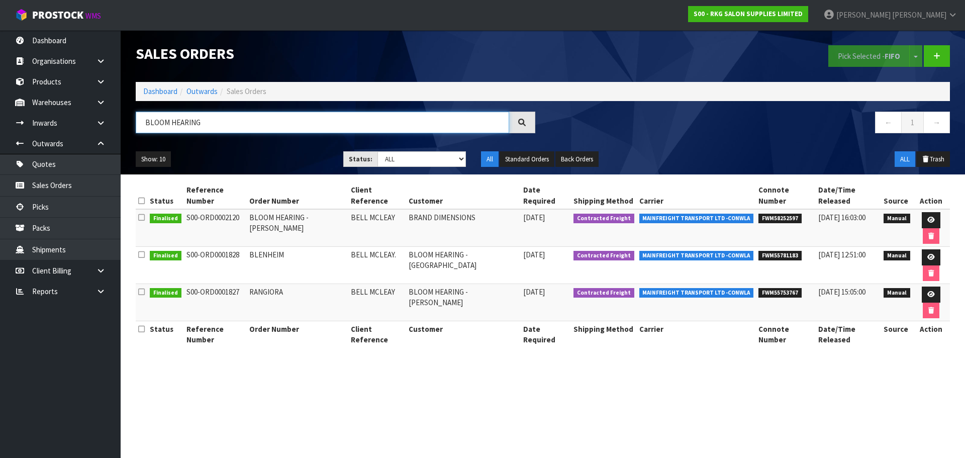
type input "BLOOM HEARING"
drag, startPoint x: 748, startPoint y: 208, endPoint x: 789, endPoint y: 208, distance: 40.7
click at [789, 212] on li "FWM58252597" at bounding box center [786, 217] width 55 height 11
copy span "FWM58252597"
click at [927, 217] on icon at bounding box center [931, 220] width 8 height 7
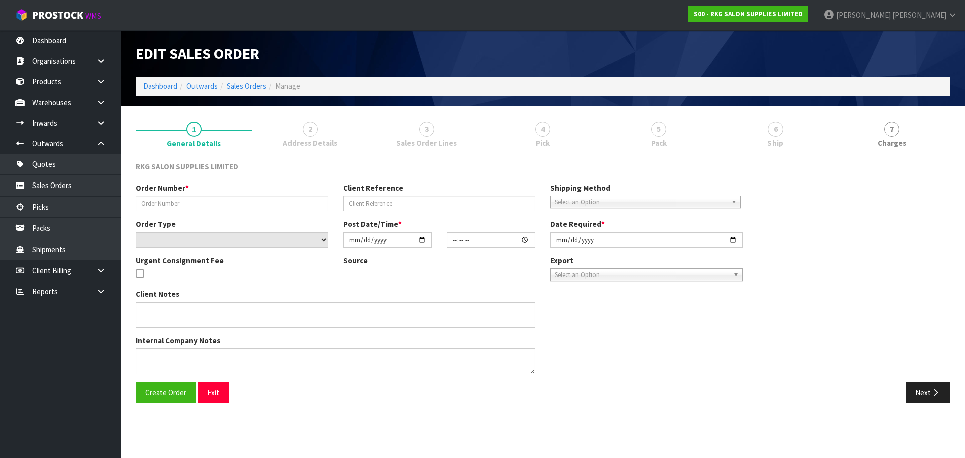
type input "BLOOM HEARING - [PERSON_NAME]"
type input "BELL MCLEAY"
select select "number:0"
type input "[DATE]"
type input "11:30:00.000"
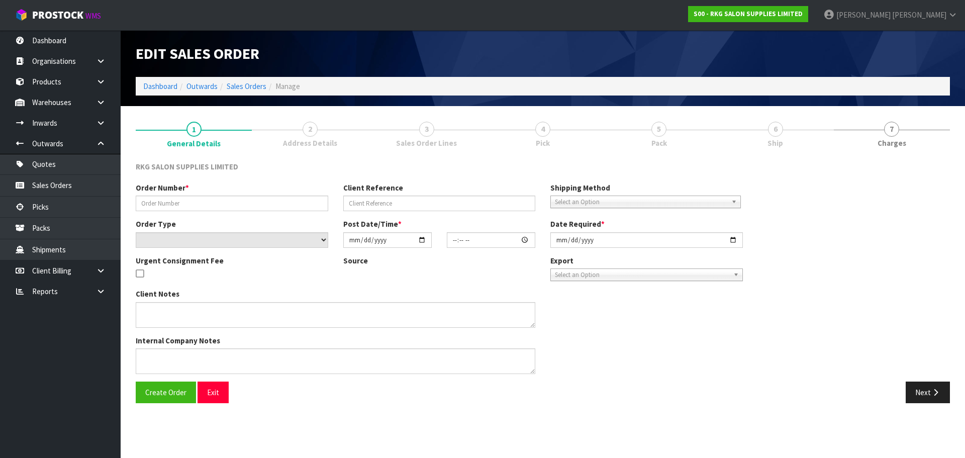
type input "[DATE]"
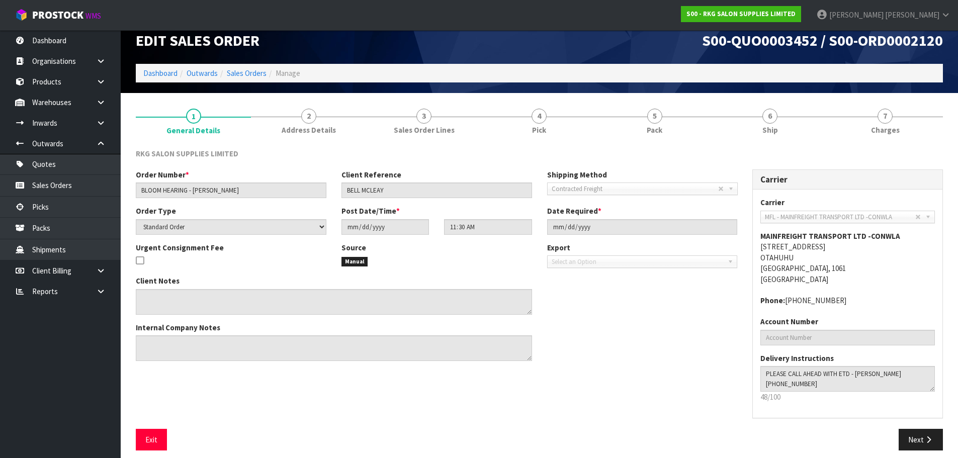
scroll to position [21, 0]
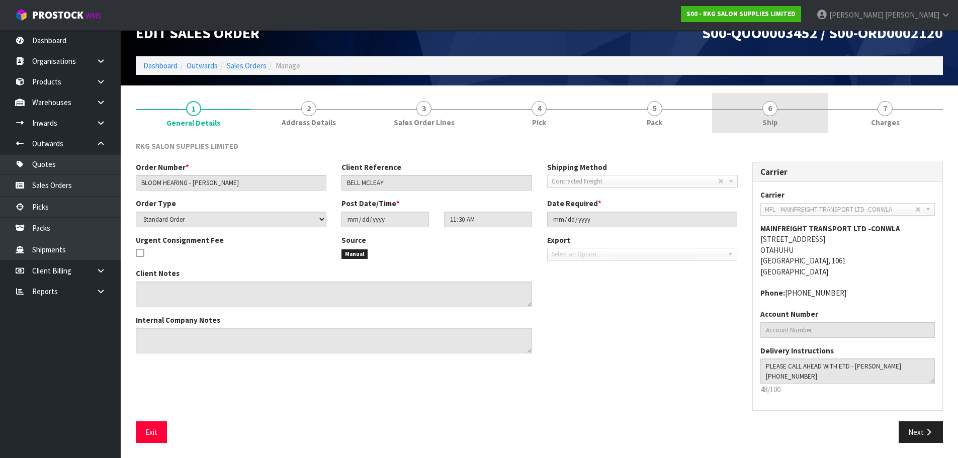
click at [770, 107] on span "6" at bounding box center [769, 108] width 15 height 15
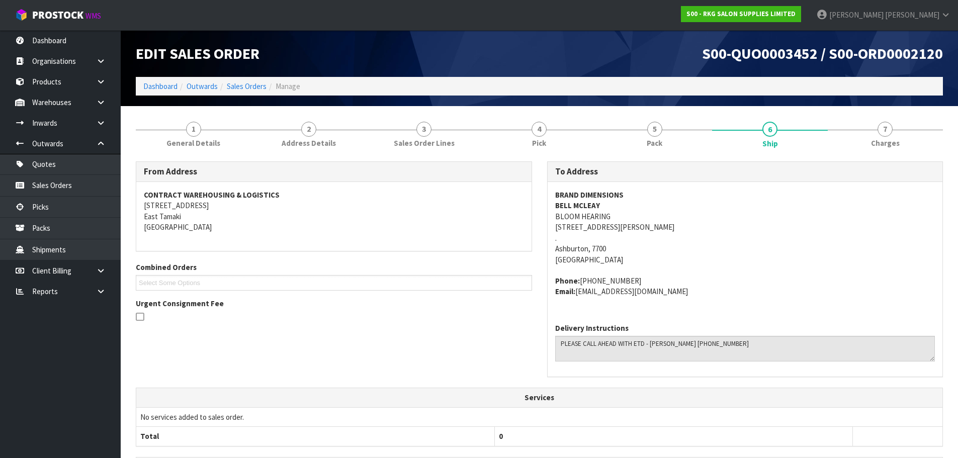
scroll to position [201, 0]
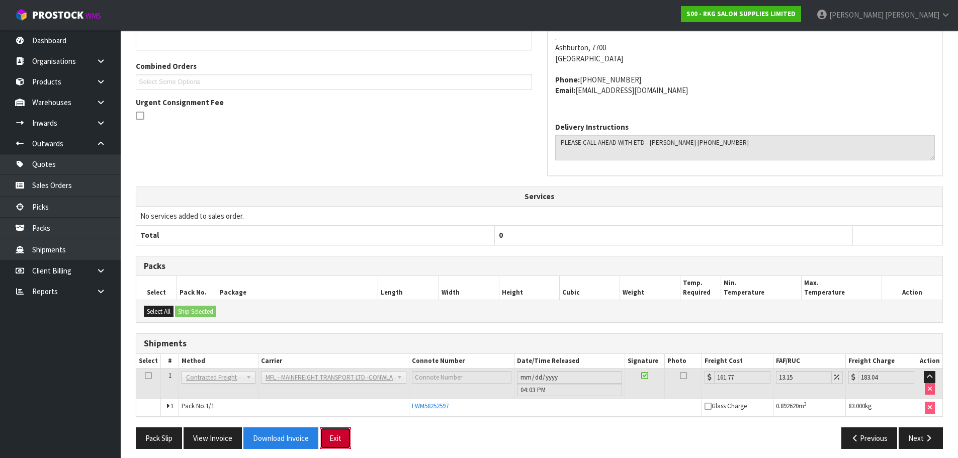
click at [345, 437] on button "Exit" at bounding box center [335, 438] width 31 height 22
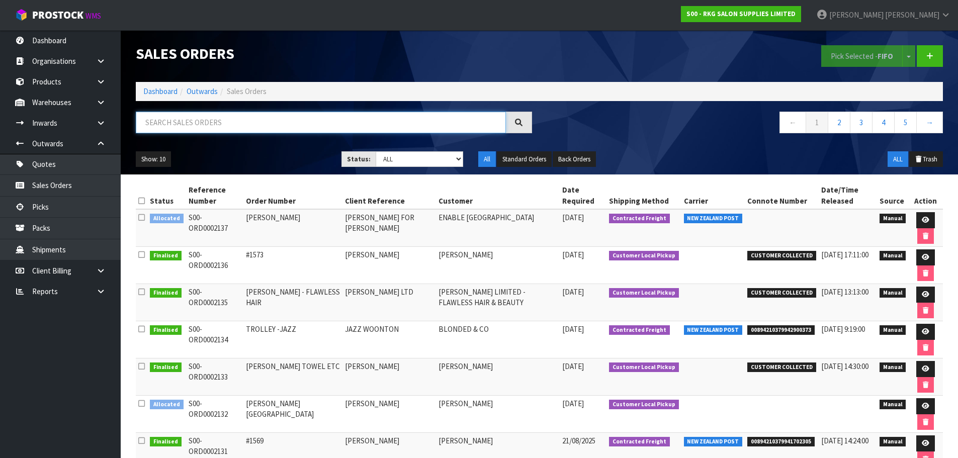
click at [187, 125] on input "text" at bounding box center [321, 123] width 370 height 22
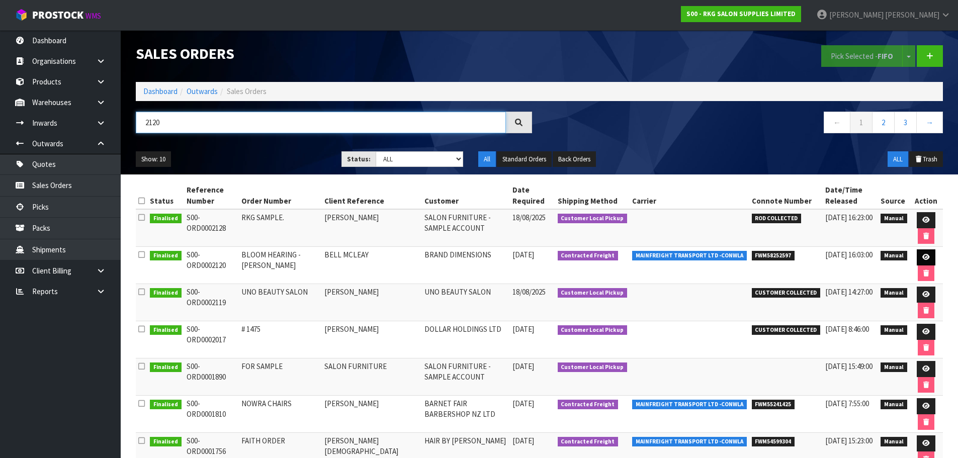
type input "2120"
click at [925, 259] on icon at bounding box center [926, 257] width 8 height 7
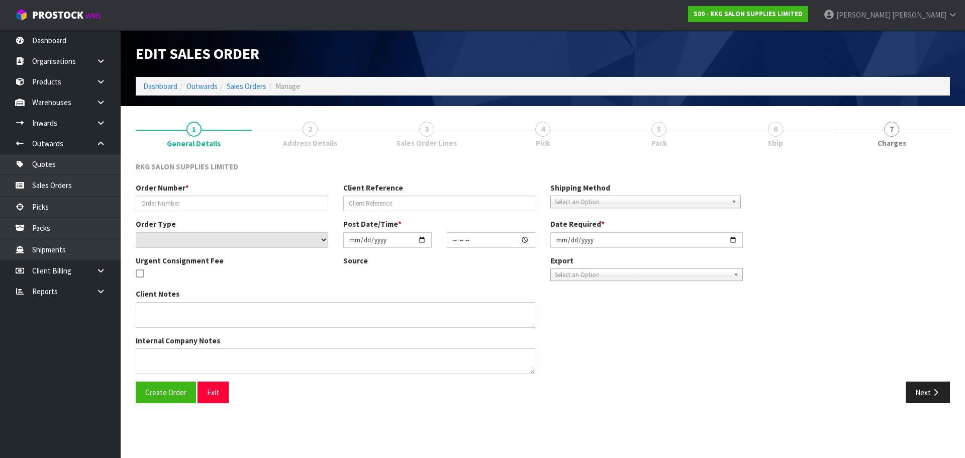
type input "BLOOM HEARING - [PERSON_NAME]"
type input "BELL MCLEAY"
select select "number:0"
type input "[DATE]"
type input "11:30:00.000"
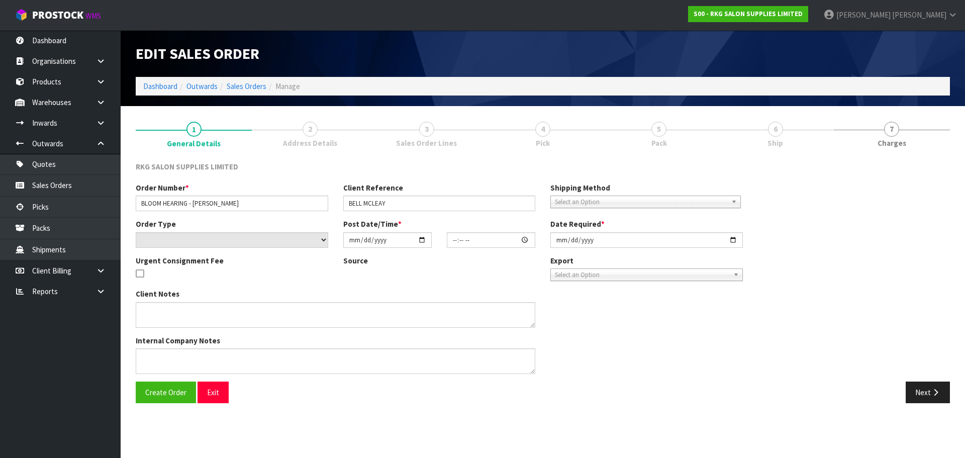
type input "[DATE]"
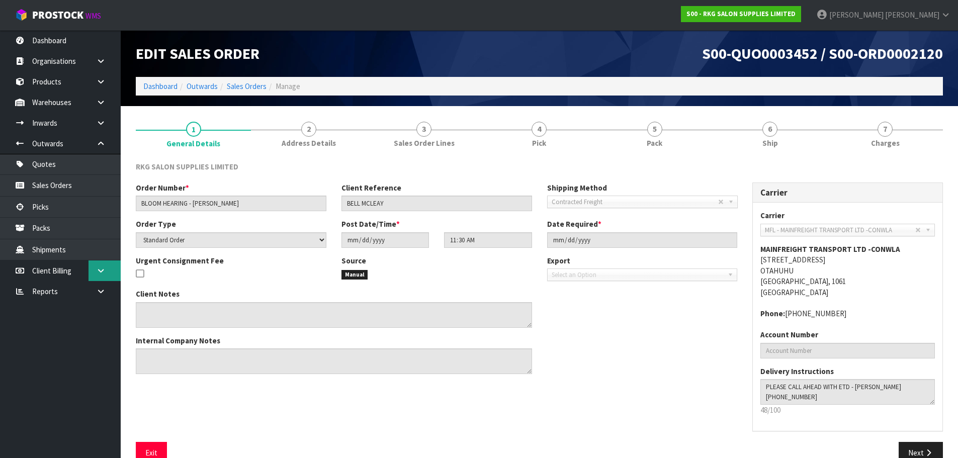
click at [102, 272] on icon at bounding box center [101, 271] width 10 height 8
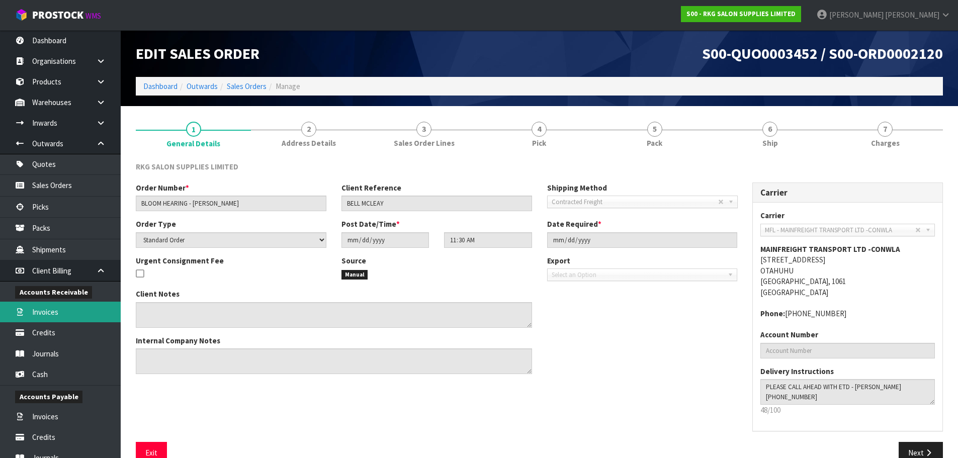
click at [54, 312] on link "Invoices" at bounding box center [60, 312] width 121 height 21
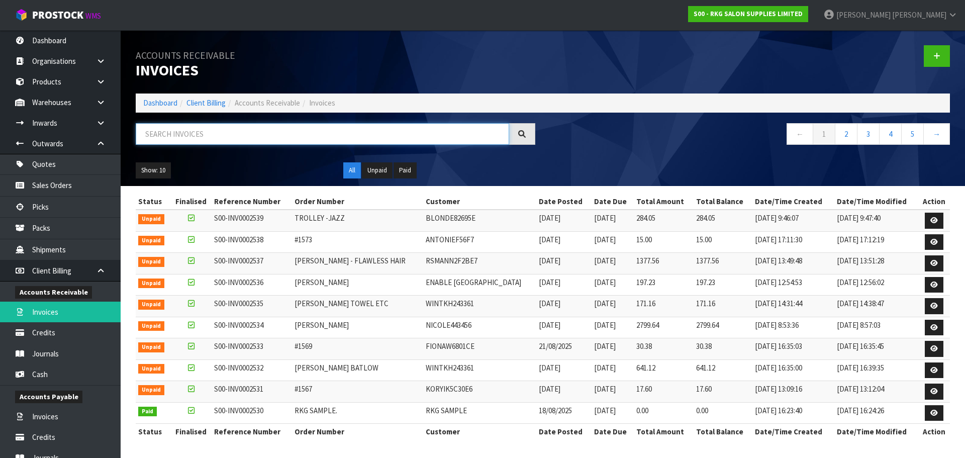
click at [200, 133] on input "text" at bounding box center [322, 134] width 373 height 22
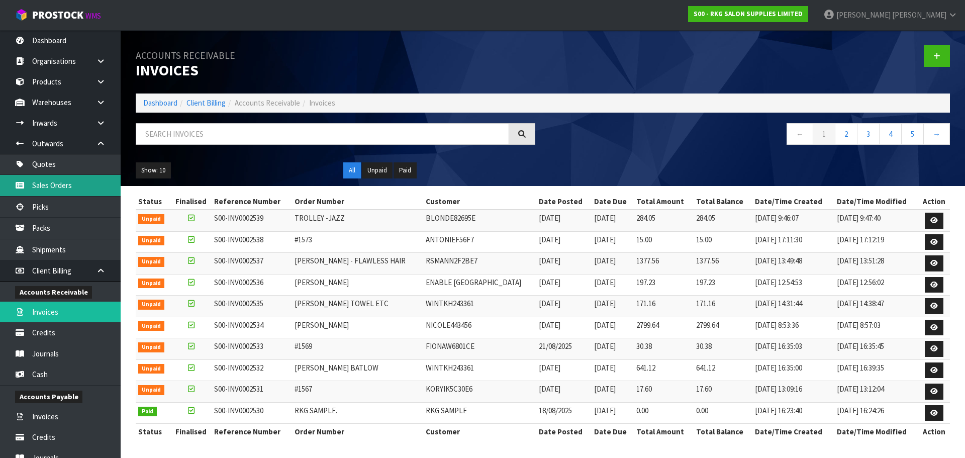
click at [52, 186] on link "Sales Orders" at bounding box center [60, 185] width 121 height 21
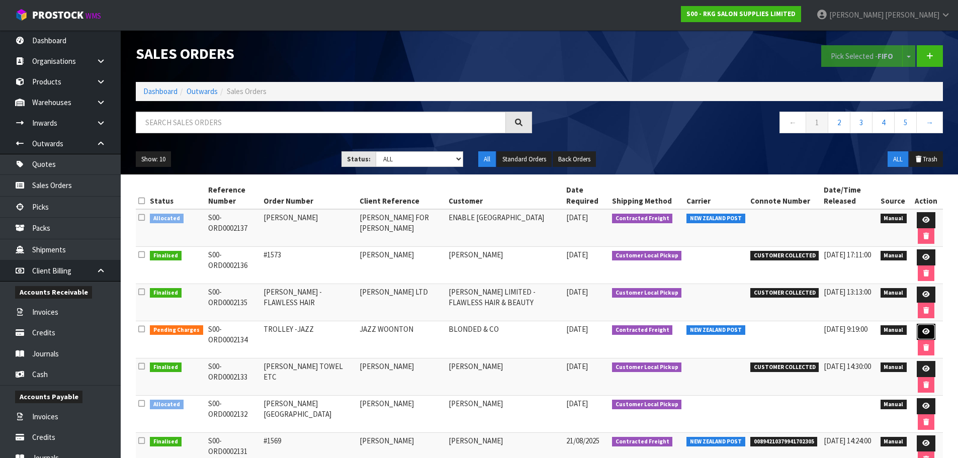
click at [922, 333] on icon at bounding box center [926, 331] width 8 height 7
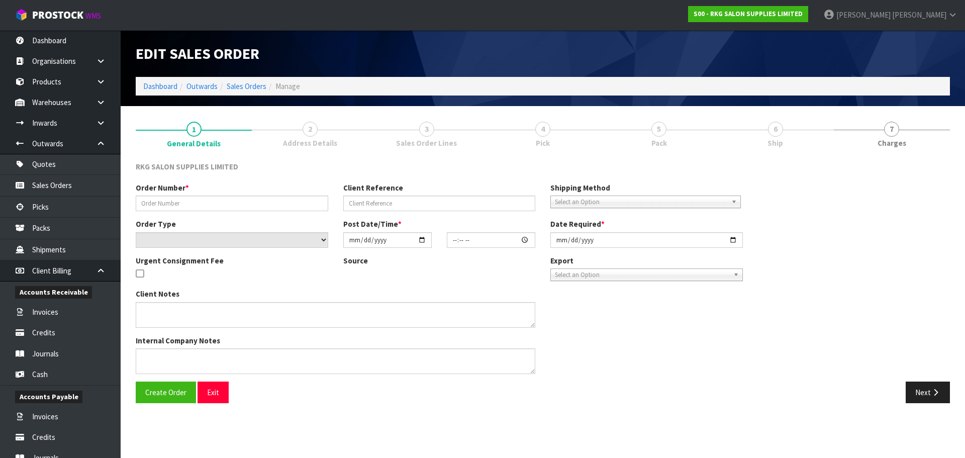
type input "TROLLEY -JAZZ"
type input "JAZZ WOONTON"
select select "number:0"
type input "[DATE]"
type input "00:00:00.000"
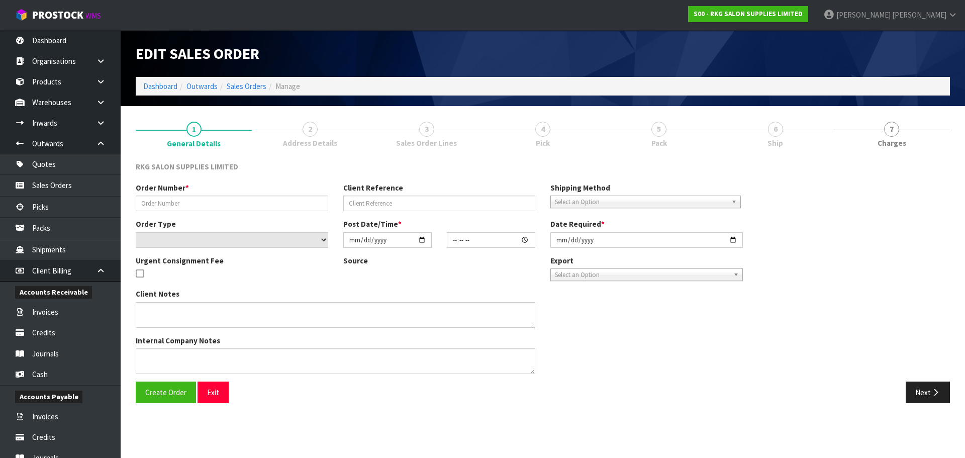
type input "[DATE]"
type textarea "PLEASE SEND CHEAPEST WAY"
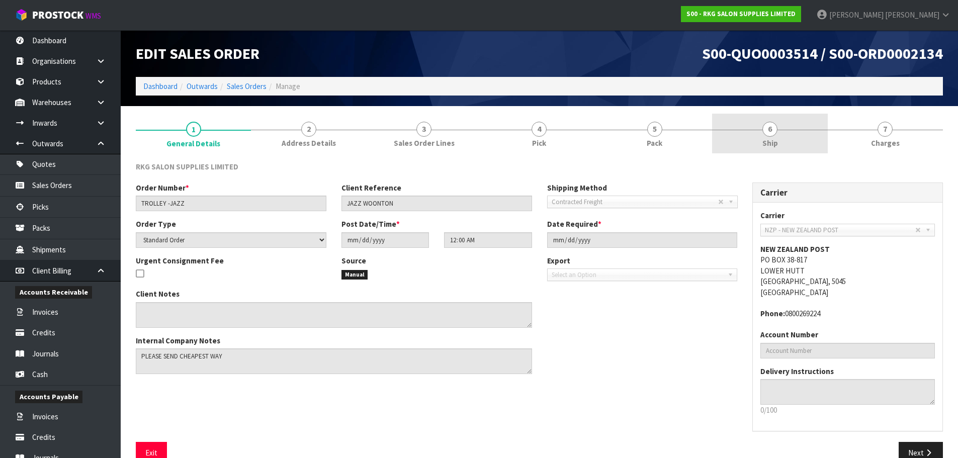
click at [772, 129] on span "6" at bounding box center [769, 129] width 15 height 15
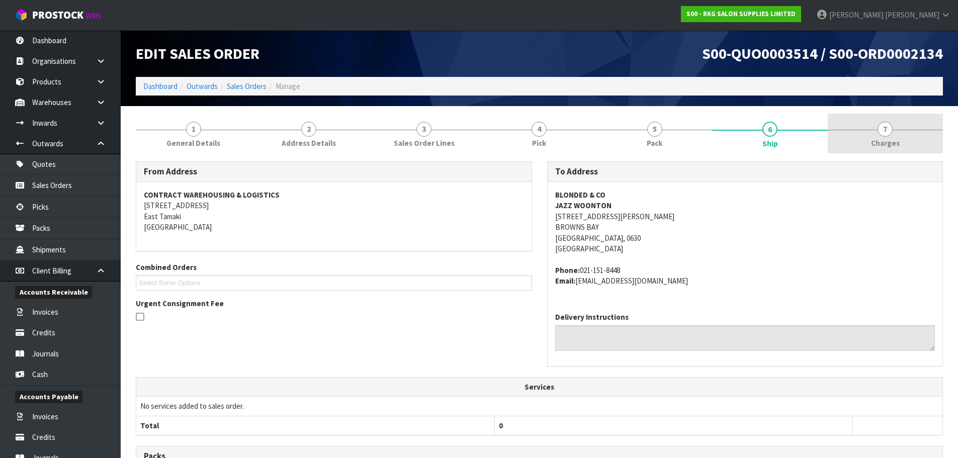
click at [879, 128] on span "7" at bounding box center [884, 129] width 15 height 15
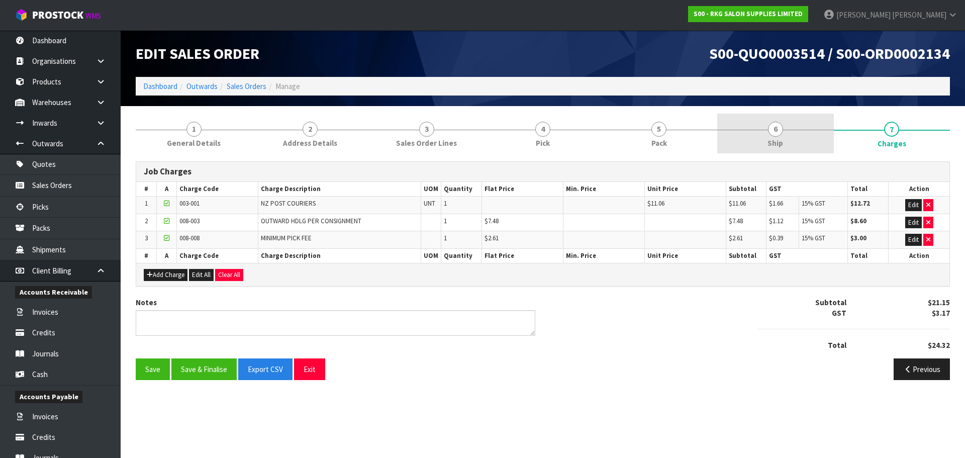
click at [773, 131] on span "6" at bounding box center [775, 129] width 15 height 15
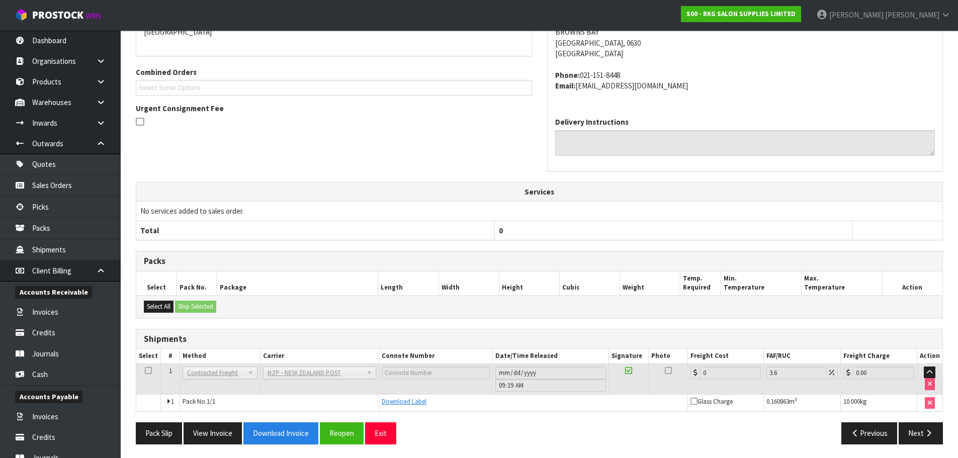
scroll to position [197, 0]
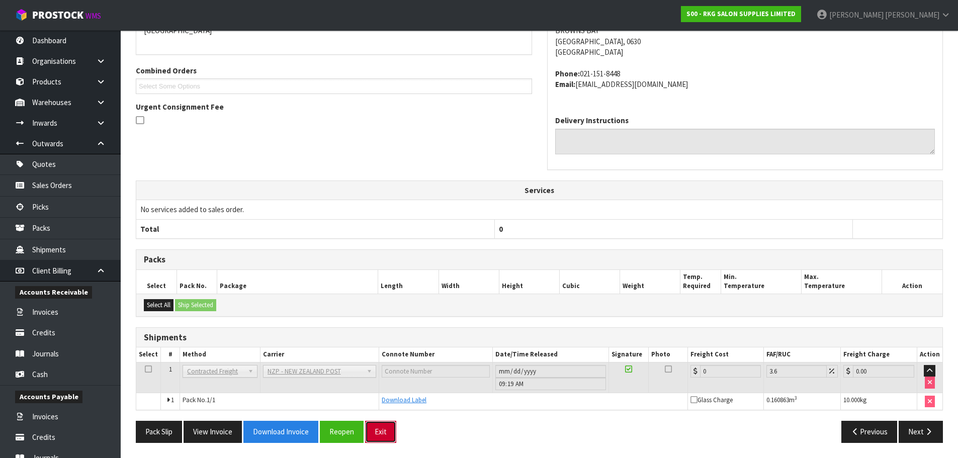
click at [381, 432] on button "Exit" at bounding box center [380, 432] width 31 height 22
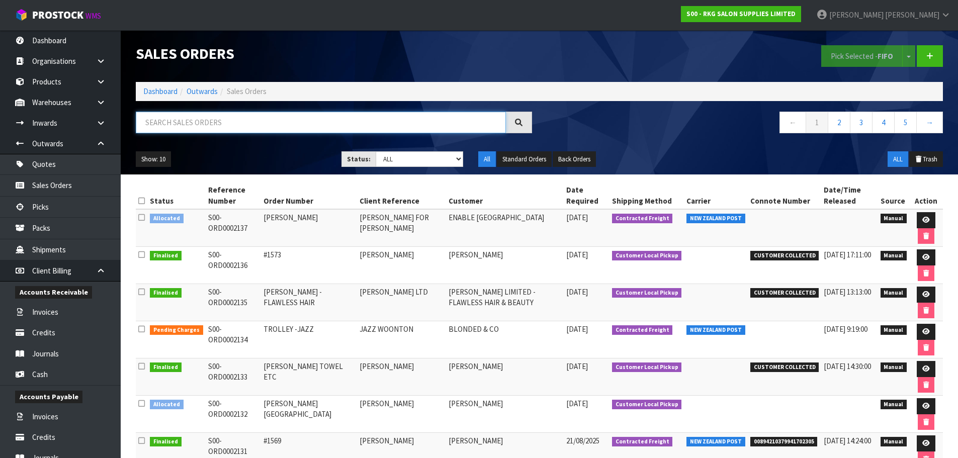
click at [231, 123] on input "text" at bounding box center [321, 123] width 370 height 22
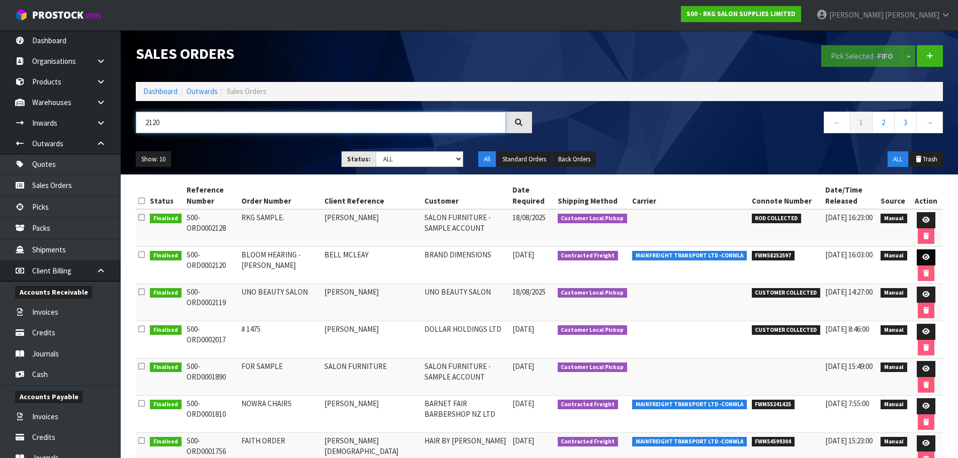
type input "2120"
click at [924, 254] on icon at bounding box center [926, 257] width 8 height 7
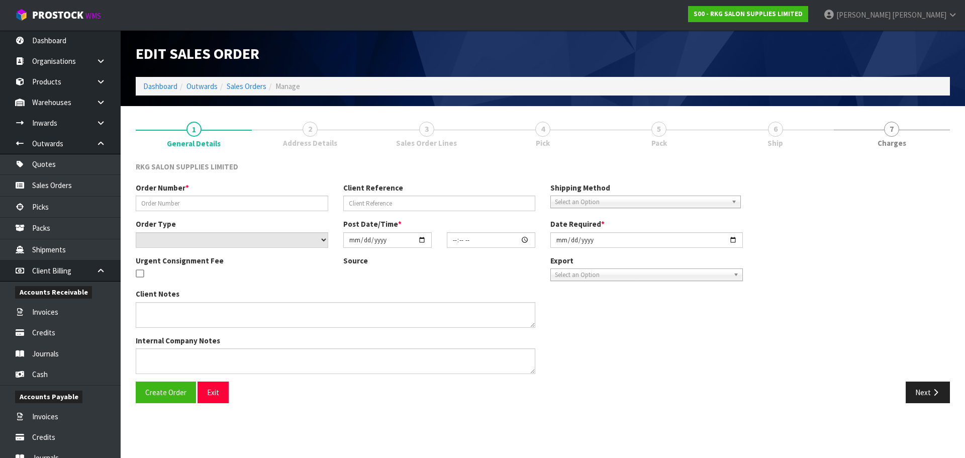
type input "BLOOM HEARING - [PERSON_NAME]"
type input "BELL MCLEAY"
select select "number:0"
type input "[DATE]"
type input "11:30:00.000"
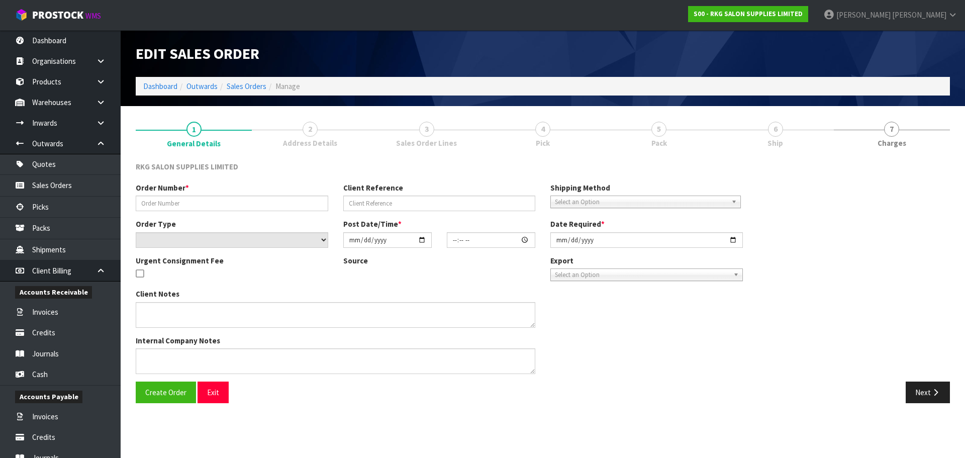
type input "[DATE]"
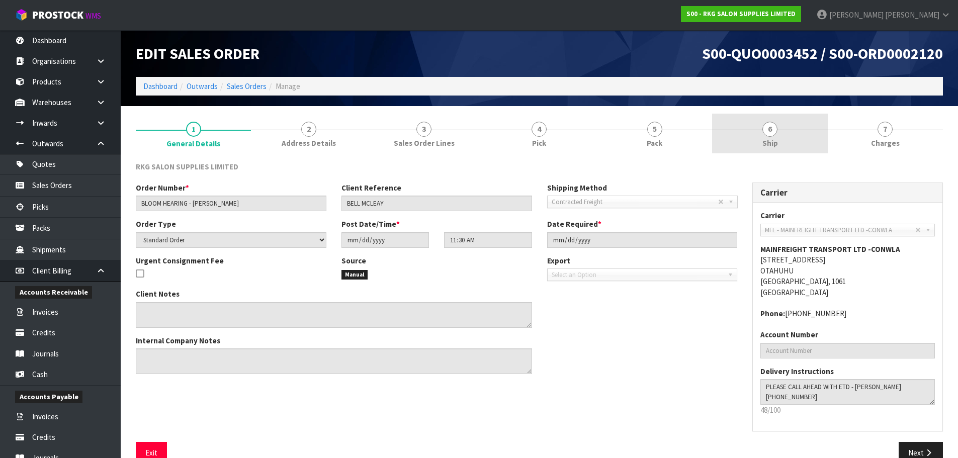
click at [767, 132] on span "6" at bounding box center [769, 129] width 15 height 15
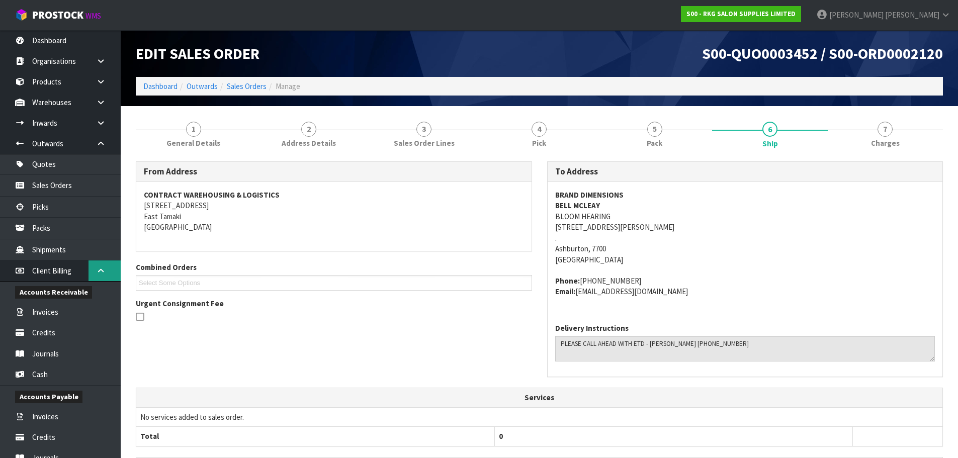
click at [101, 272] on icon at bounding box center [101, 271] width 10 height 8
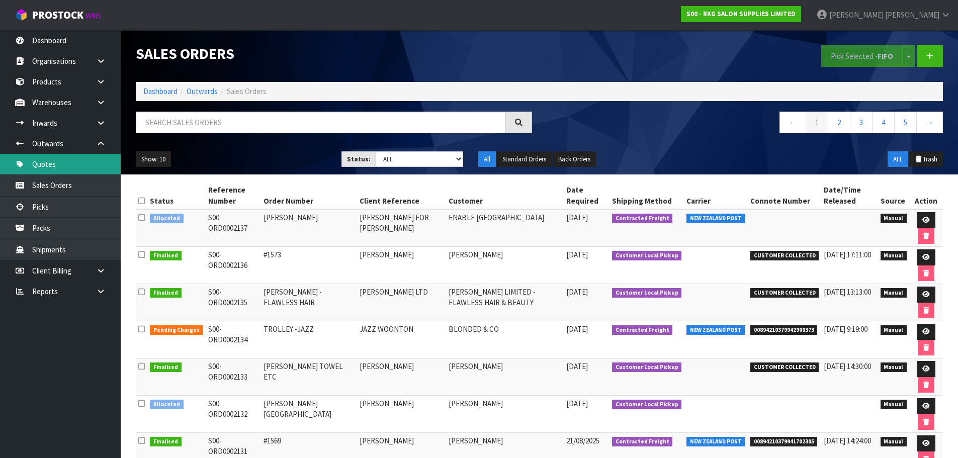
click at [61, 166] on link "Quotes" at bounding box center [60, 164] width 121 height 21
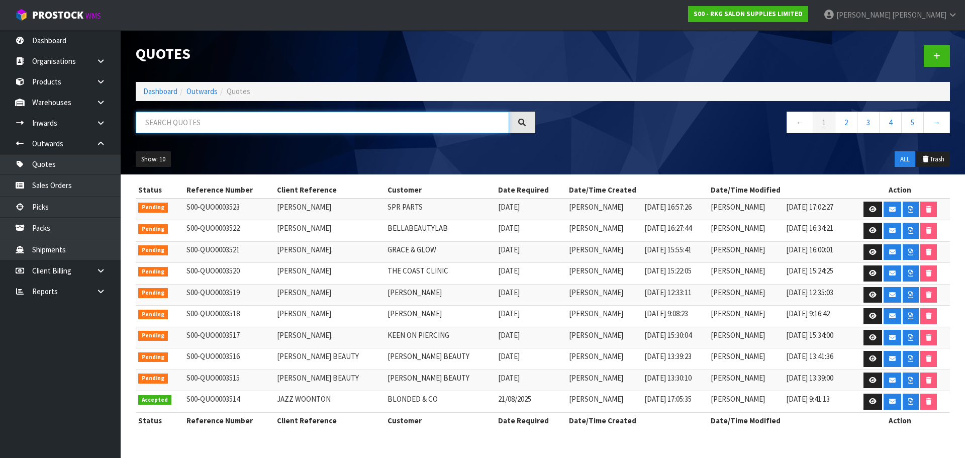
click at [209, 131] on input "text" at bounding box center [322, 123] width 373 height 22
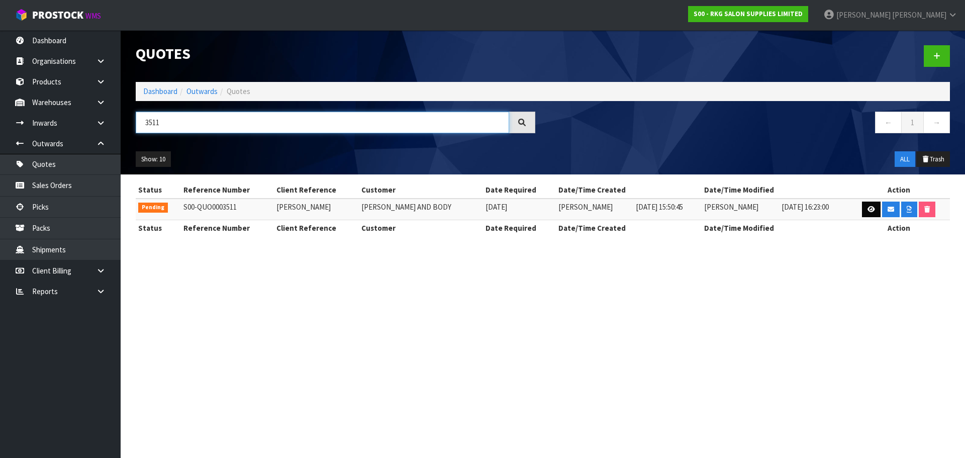
type input "3511"
click at [870, 208] on icon at bounding box center [872, 209] width 8 height 7
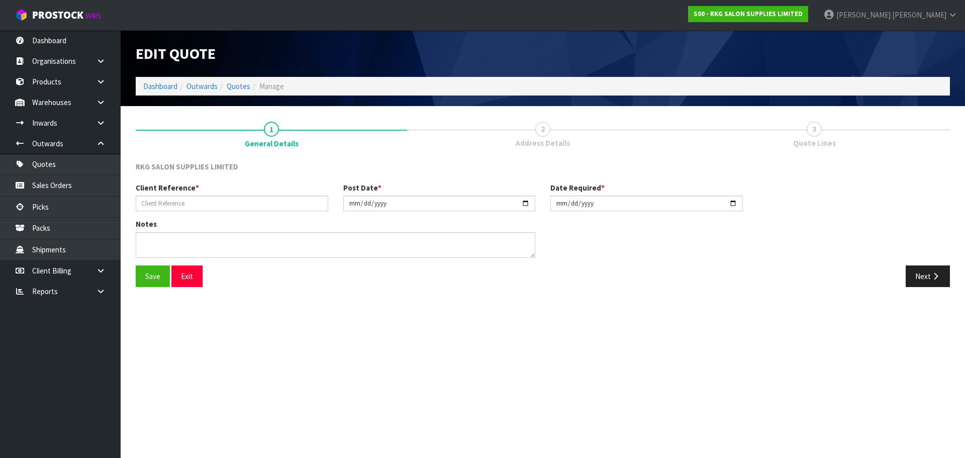
type input "CHANTAL ERASMUS"
type input "2025-08-20"
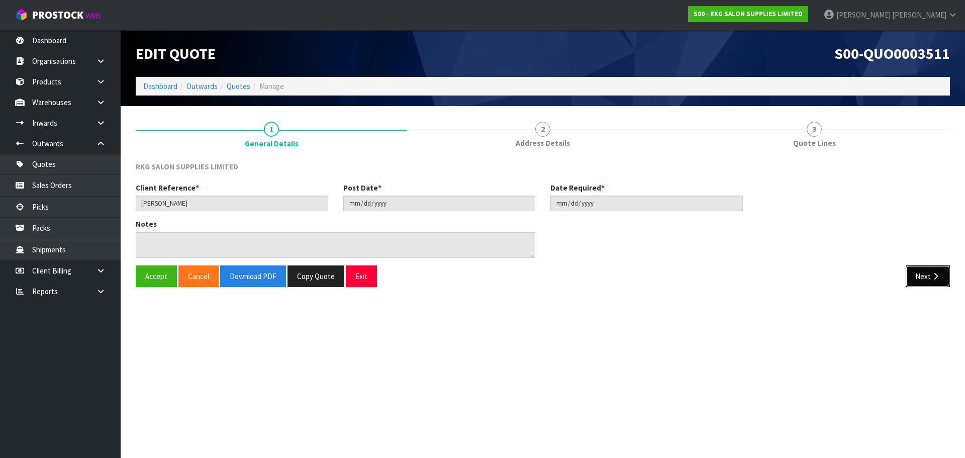
click at [917, 277] on button "Next" at bounding box center [928, 276] width 44 height 22
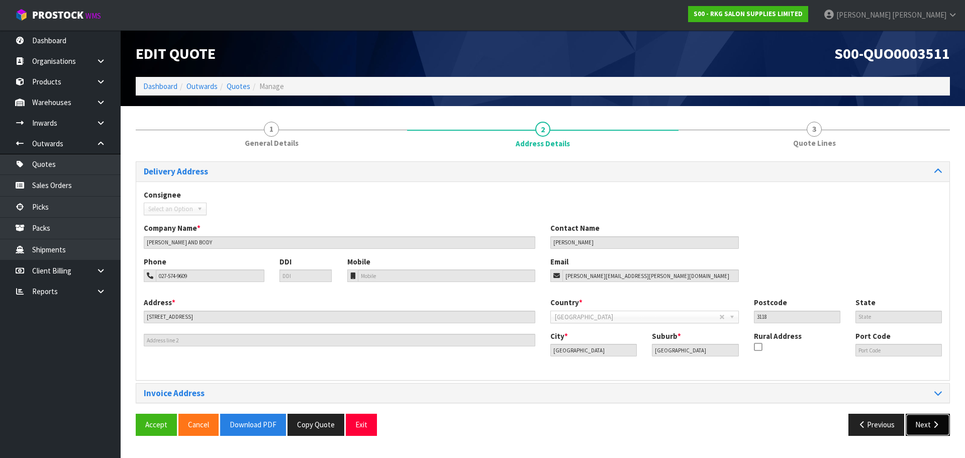
click at [928, 424] on button "Next" at bounding box center [928, 425] width 44 height 22
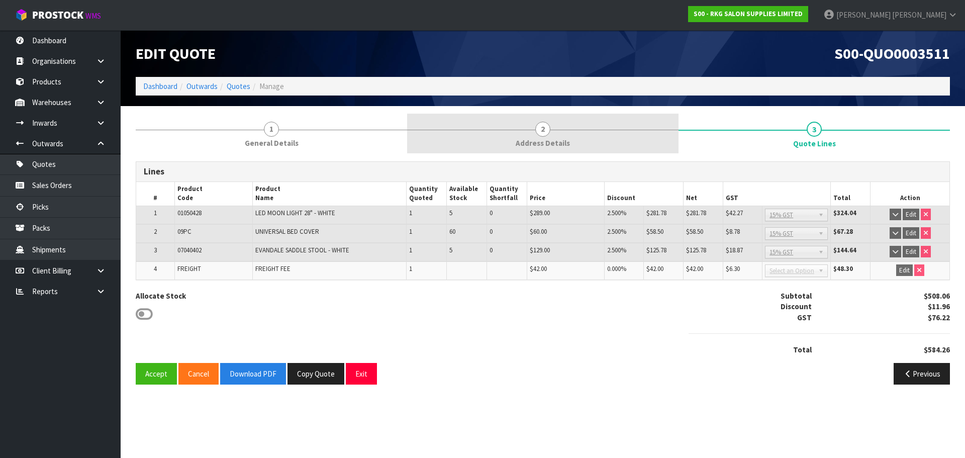
click at [543, 131] on span "2" at bounding box center [542, 129] width 15 height 15
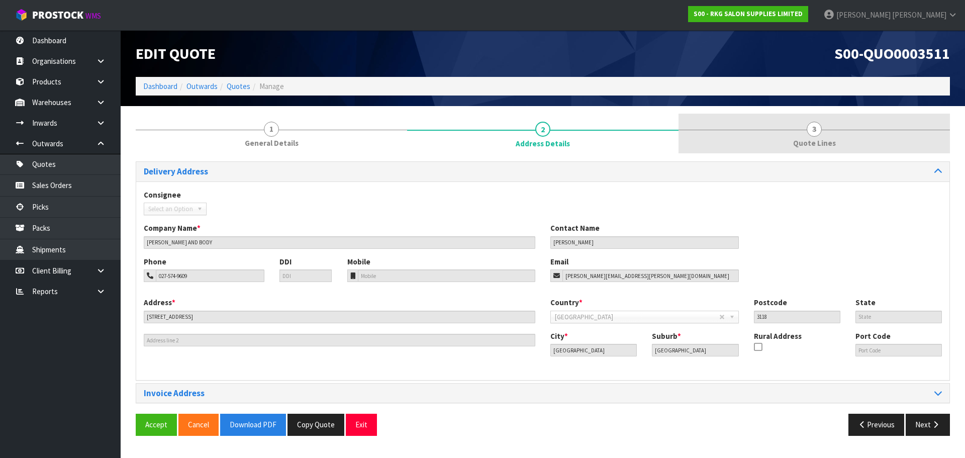
drag, startPoint x: 817, startPoint y: 130, endPoint x: 779, endPoint y: 141, distance: 39.3
click at [817, 130] on span "3" at bounding box center [814, 129] width 15 height 15
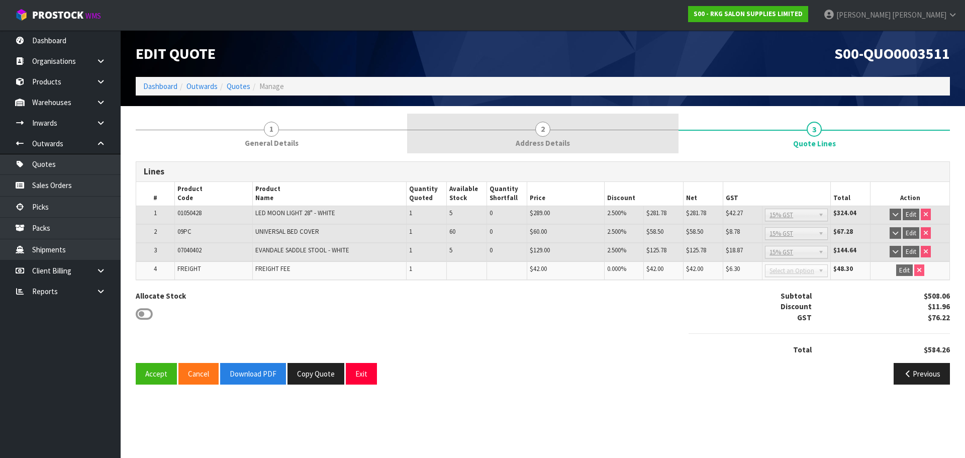
click at [540, 127] on span "2" at bounding box center [542, 129] width 15 height 15
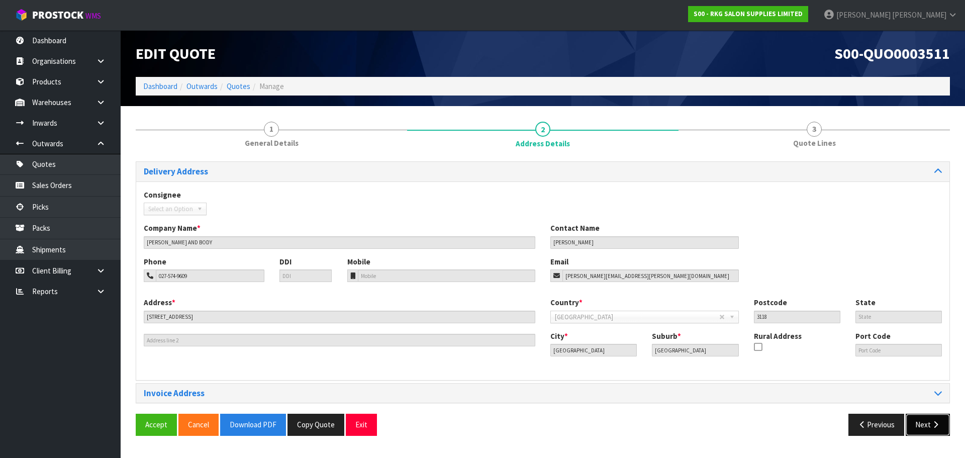
click at [926, 426] on button "Next" at bounding box center [928, 425] width 44 height 22
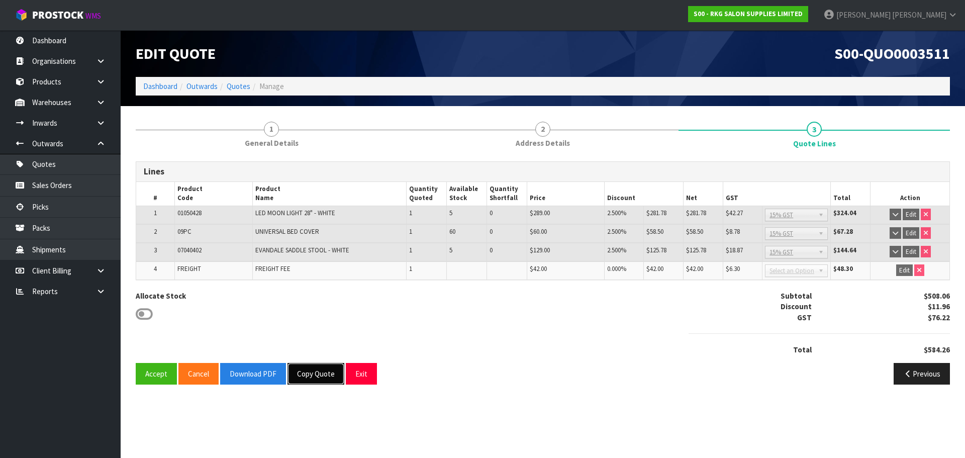
click at [309, 374] on button "Copy Quote" at bounding box center [316, 374] width 57 height 22
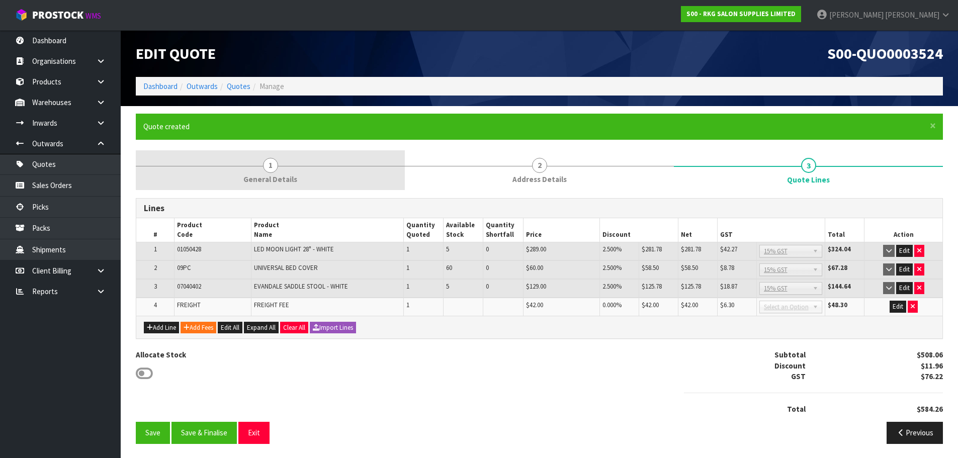
click at [272, 166] on span "1" at bounding box center [270, 165] width 15 height 15
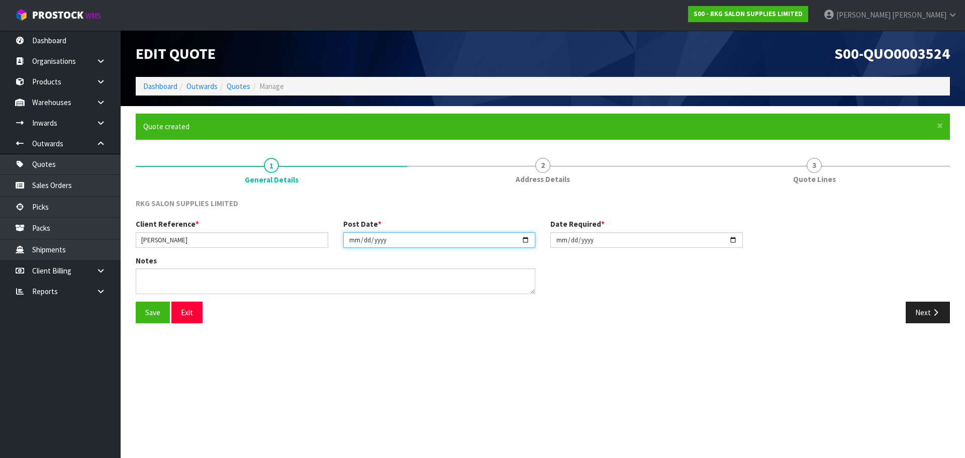
click at [525, 241] on input "2025-08-20" at bounding box center [439, 240] width 193 height 16
type input "[DATE]"
click at [732, 240] on input "2025-08-20" at bounding box center [646, 240] width 193 height 16
type input "[DATE]"
click at [225, 276] on textarea at bounding box center [336, 281] width 400 height 26
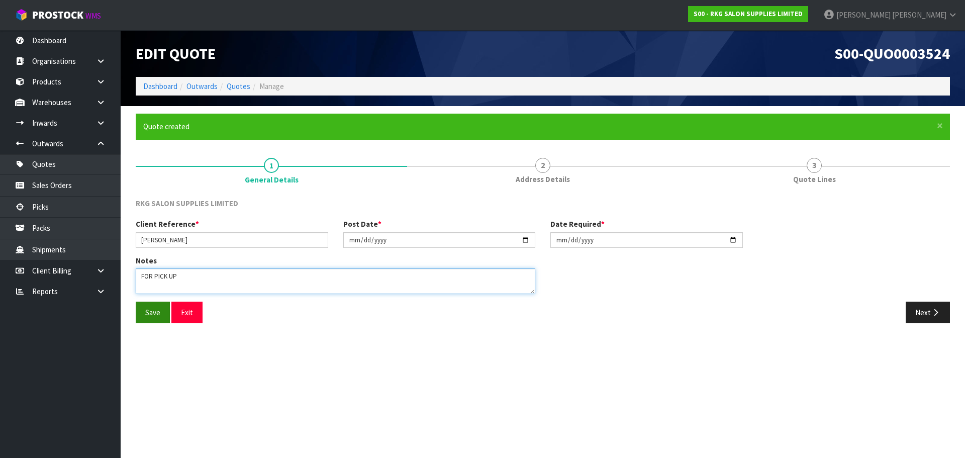
type textarea "FOR PICK UP"
click at [156, 315] on button "Save" at bounding box center [153, 313] width 34 height 22
click at [933, 312] on icon "button" at bounding box center [936, 313] width 10 height 8
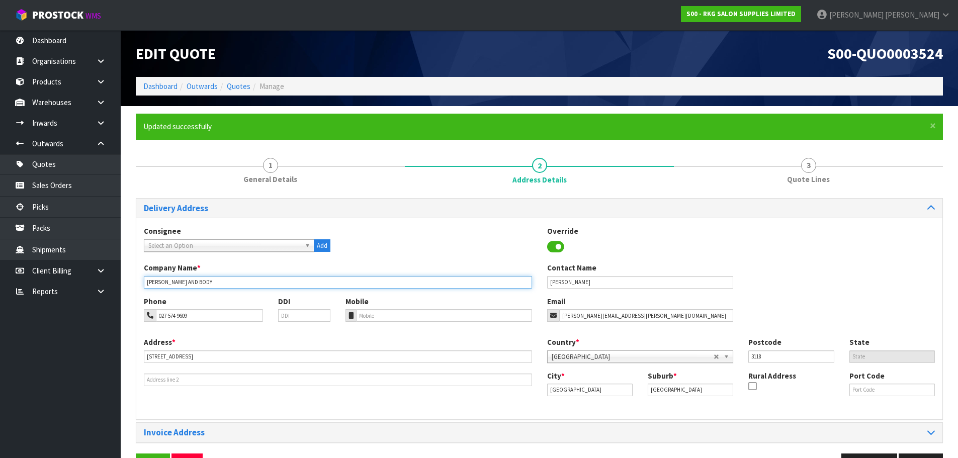
click at [221, 281] on input "CHANTAL SKIN AND BODY" at bounding box center [338, 282] width 388 height 13
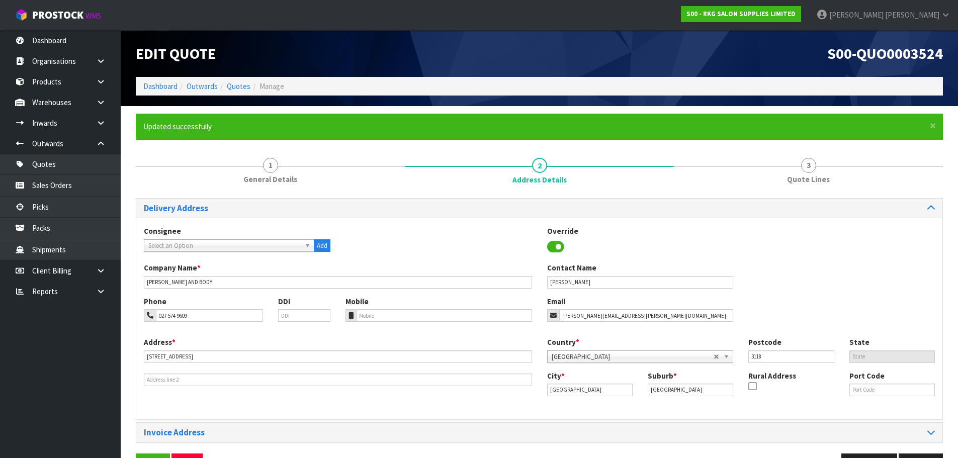
click at [787, 266] on div "Company Name * CHANTAL SKIN AND BODY Contact Name CHANTAL ERASMUS" at bounding box center [539, 278] width 806 height 33
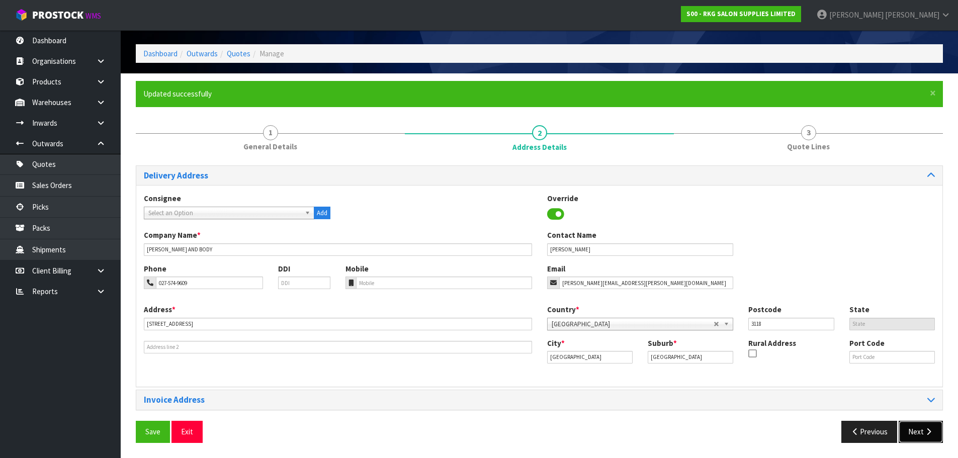
click at [916, 432] on button "Next" at bounding box center [920, 432] width 44 height 22
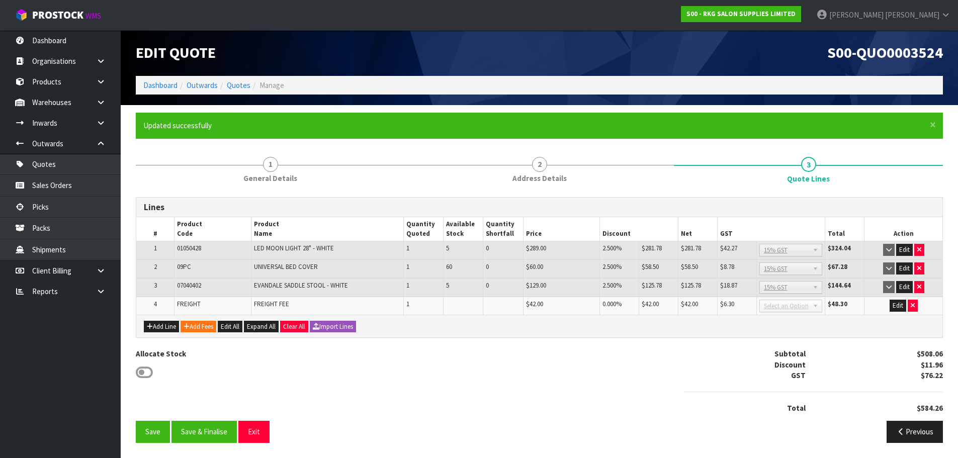
scroll to position [1, 0]
click at [905, 250] on button "Edit" at bounding box center [904, 250] width 17 height 12
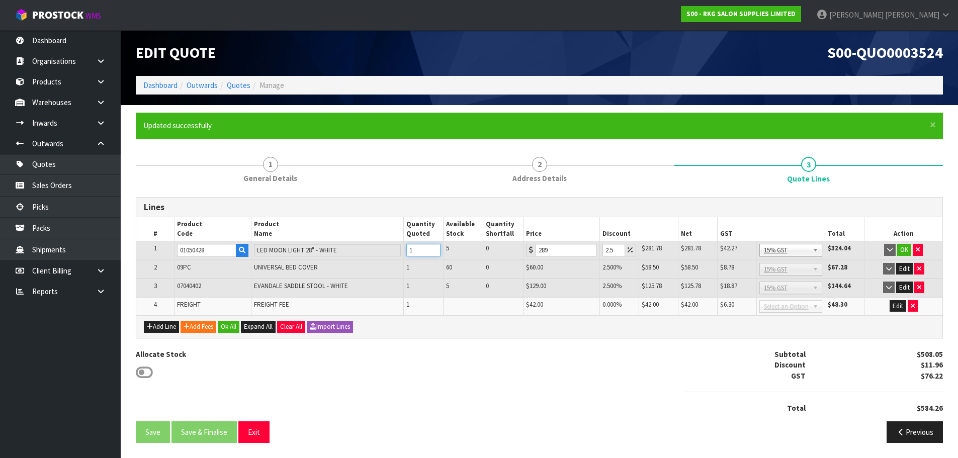
drag, startPoint x: 419, startPoint y: 250, endPoint x: 401, endPoint y: 250, distance: 18.1
click at [401, 250] on tr "1 01050428 LED MOON LIGHT 28" - WHITE 1 5 0 289 2.5 $281.78 $7.23 $281.78 $42.2…" at bounding box center [539, 250] width 806 height 19
type input "2"
click at [903, 248] on button "OK" at bounding box center [904, 250] width 14 height 12
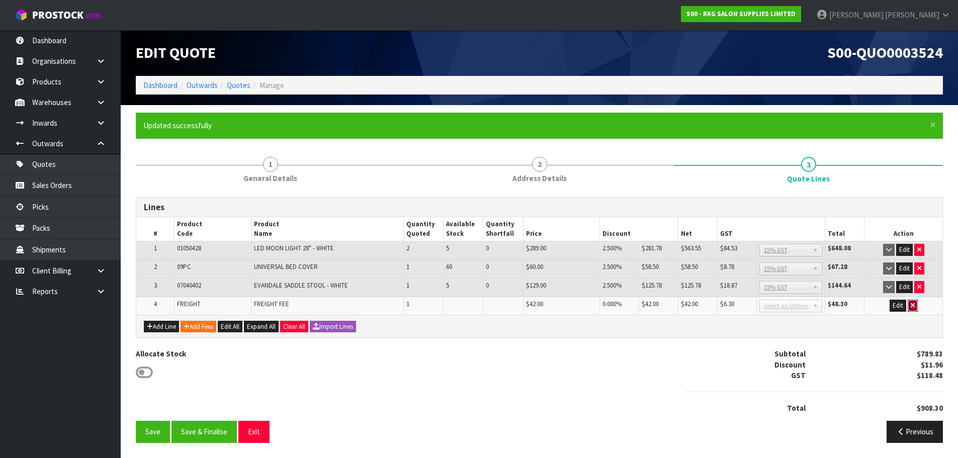
click at [910, 306] on icon "button" at bounding box center [912, 305] width 4 height 7
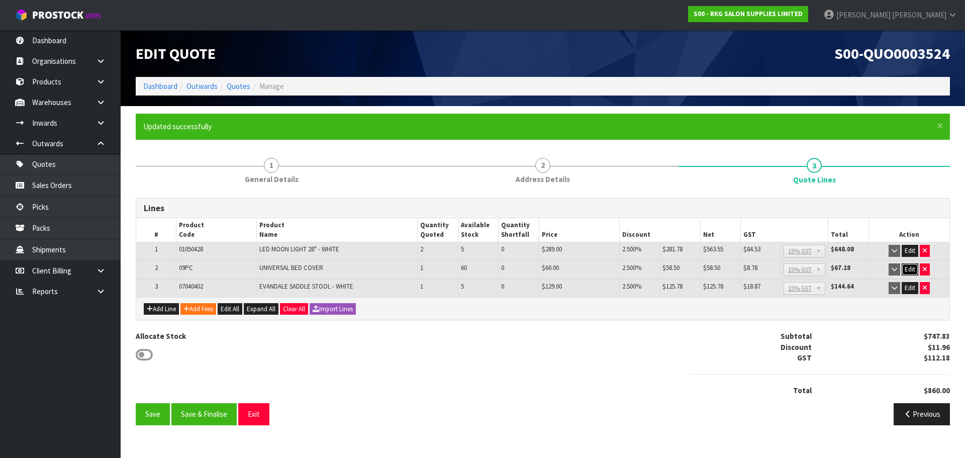
click at [910, 270] on button "Edit" at bounding box center [910, 269] width 17 height 12
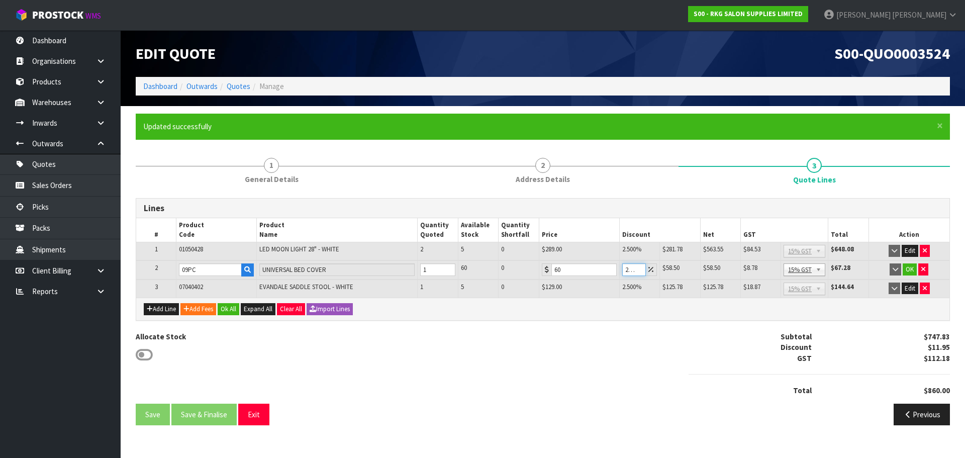
drag, startPoint x: 637, startPoint y: 271, endPoint x: 631, endPoint y: 270, distance: 5.6
click at [631, 270] on input "2.497" at bounding box center [634, 269] width 24 height 13
drag, startPoint x: 634, startPoint y: 269, endPoint x: 626, endPoint y: 269, distance: 8.5
click at [626, 269] on input "2.497" at bounding box center [634, 269] width 24 height 13
type input "7"
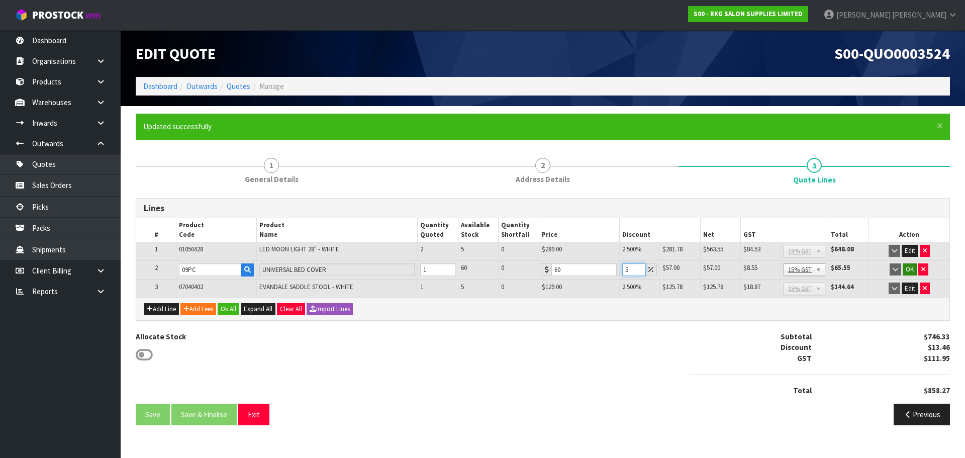
type input "5"
click at [909, 268] on button "OK" at bounding box center [910, 269] width 14 height 12
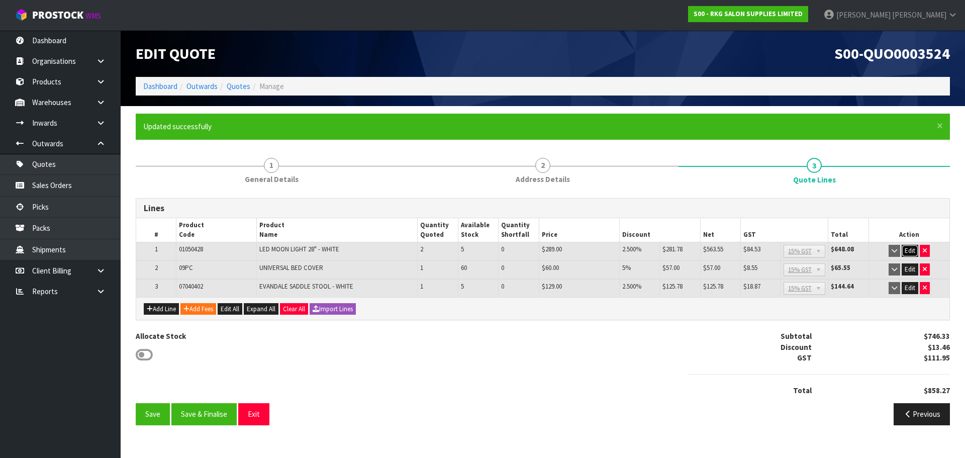
click at [910, 251] on button "Edit" at bounding box center [910, 251] width 17 height 12
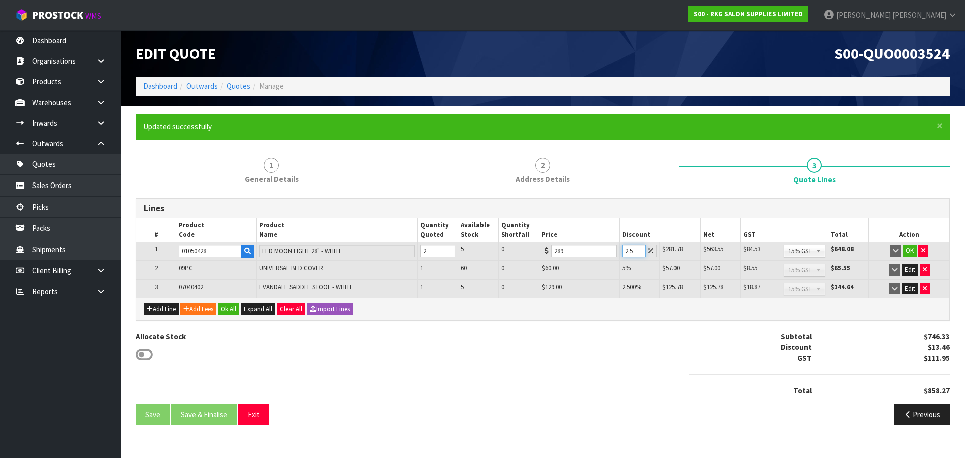
drag, startPoint x: 635, startPoint y: 250, endPoint x: 620, endPoint y: 251, distance: 14.6
click at [620, 251] on td "2.5" at bounding box center [639, 251] width 40 height 19
type input "5"
click at [912, 249] on button "OK" at bounding box center [910, 251] width 14 height 12
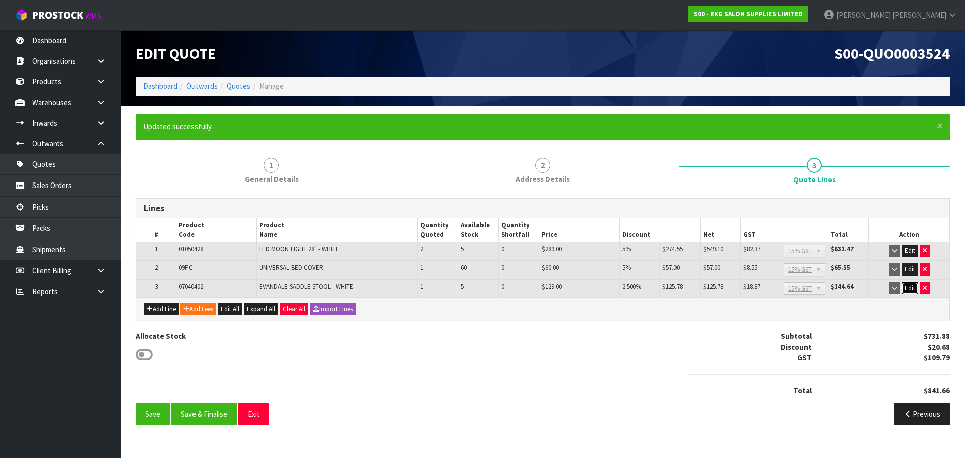
click at [907, 289] on button "Edit" at bounding box center [910, 288] width 17 height 12
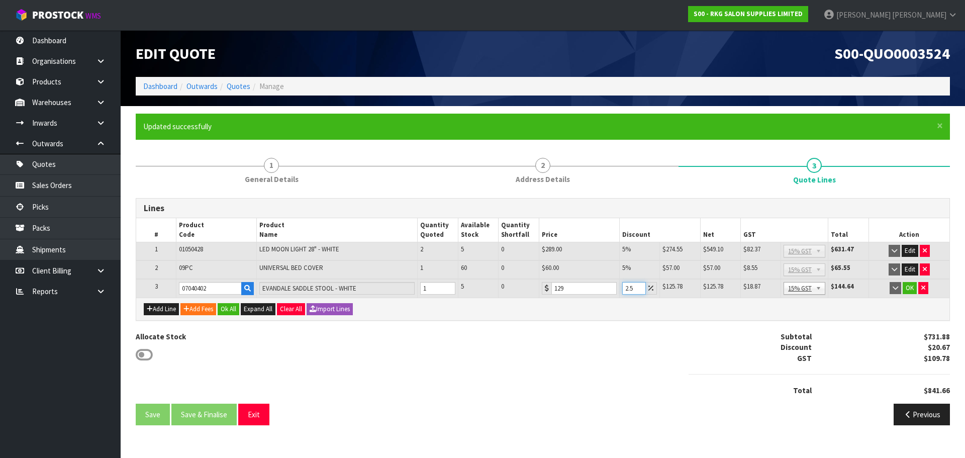
drag, startPoint x: 634, startPoint y: 285, endPoint x: 622, endPoint y: 285, distance: 12.6
click at [622, 285] on input "2.5" at bounding box center [634, 288] width 24 height 13
type input "5"
click at [914, 288] on button "OK" at bounding box center [910, 288] width 14 height 12
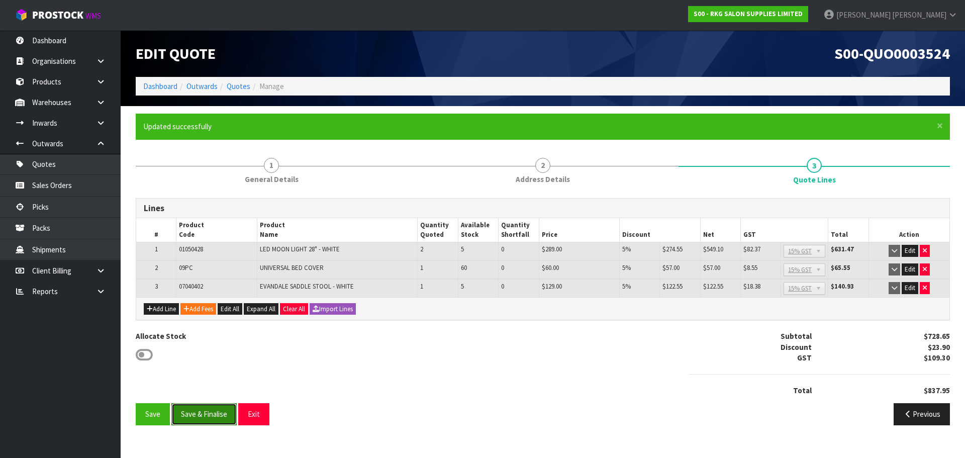
click at [206, 414] on button "Save & Finalise" at bounding box center [203, 414] width 65 height 22
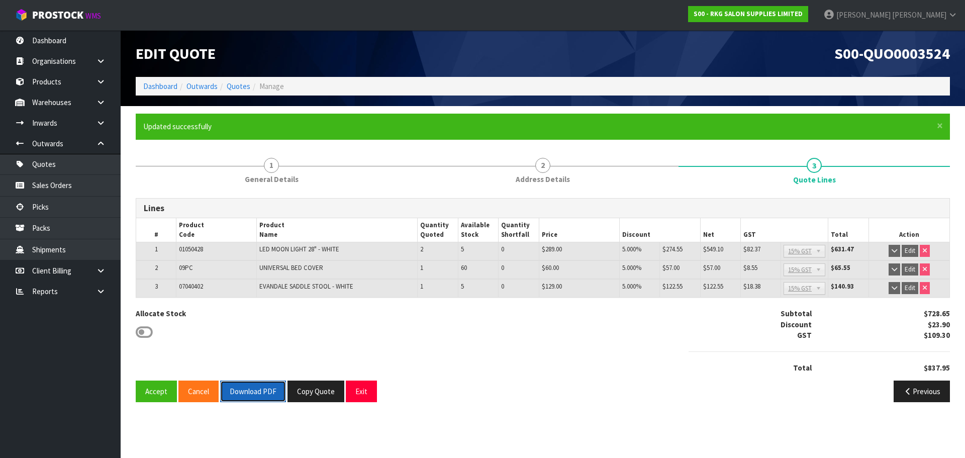
click at [265, 391] on button "Download PDF" at bounding box center [253, 392] width 66 height 22
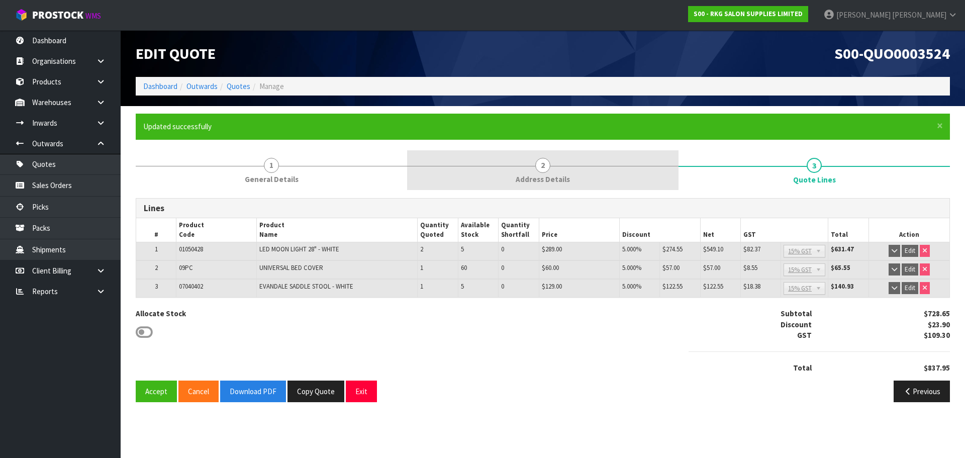
click at [544, 162] on span "2" at bounding box center [542, 165] width 15 height 15
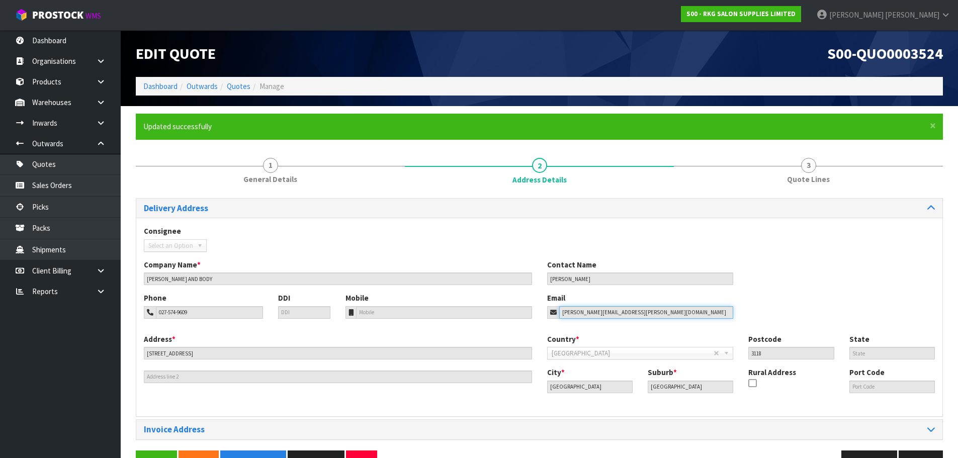
drag, startPoint x: 633, startPoint y: 312, endPoint x: 547, endPoint y: 321, distance: 86.5
click at [547, 321] on div "Phone 027-574-9609 DDI Mobile Email chris.elsie@xtra.co.nz" at bounding box center [539, 313] width 806 height 41
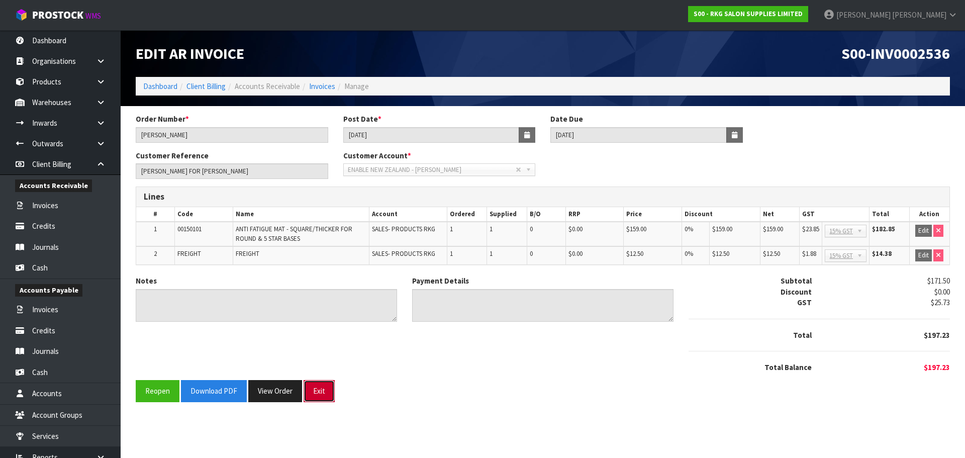
click at [317, 391] on button "Exit" at bounding box center [319, 391] width 31 height 22
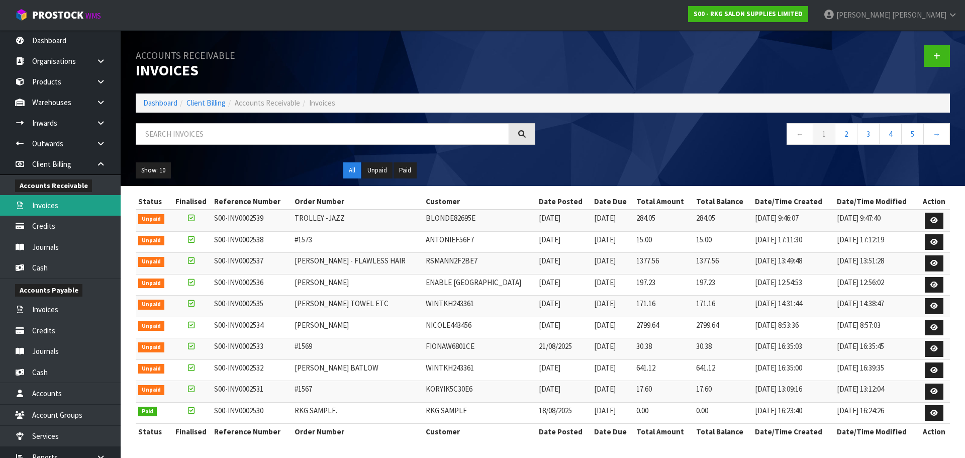
click at [52, 206] on link "Invoices" at bounding box center [60, 205] width 121 height 21
click at [102, 164] on icon at bounding box center [101, 164] width 10 height 8
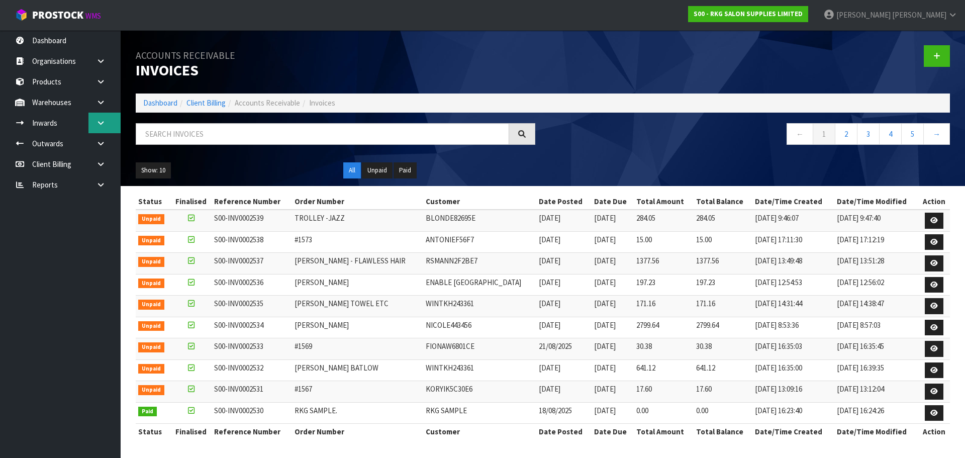
click at [97, 123] on icon at bounding box center [101, 123] width 10 height 8
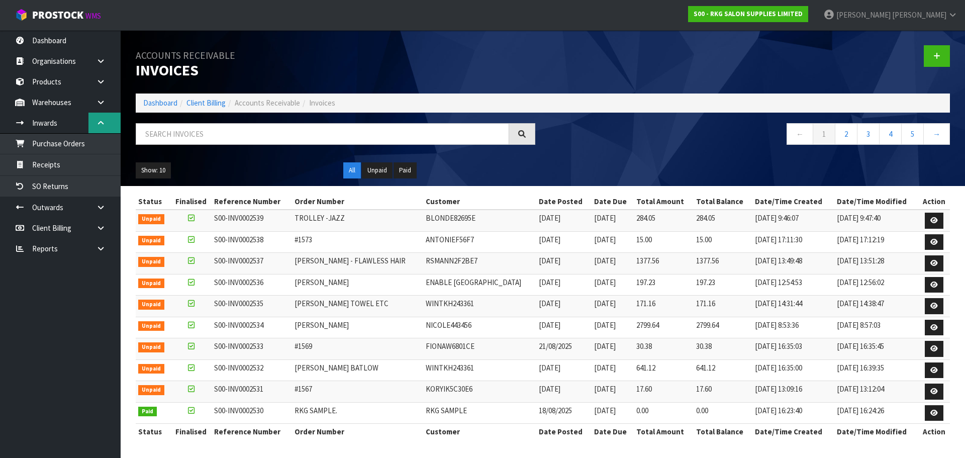
click at [101, 125] on icon at bounding box center [101, 123] width 10 height 8
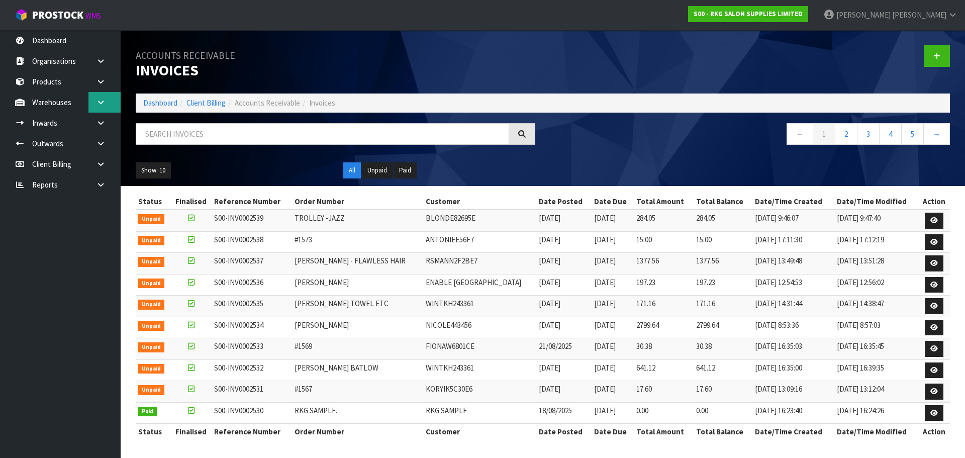
click at [102, 99] on icon at bounding box center [101, 103] width 10 height 8
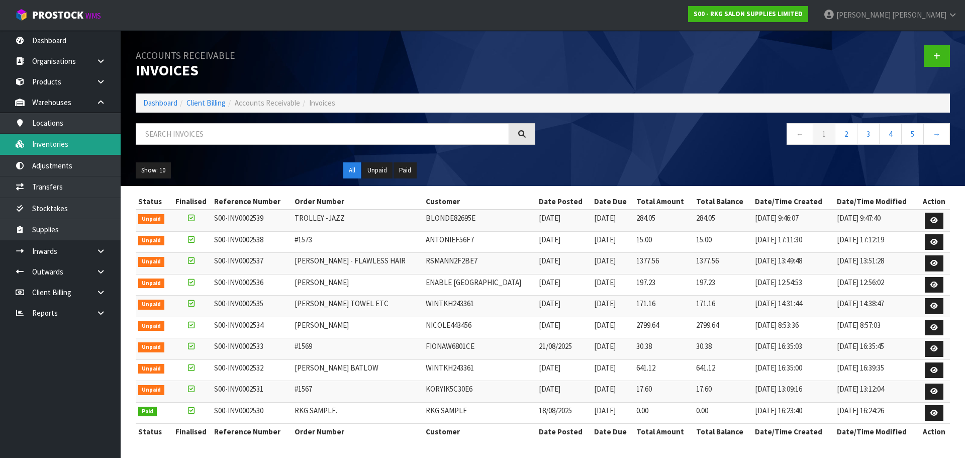
click at [52, 142] on link "Inventories" at bounding box center [60, 144] width 121 height 21
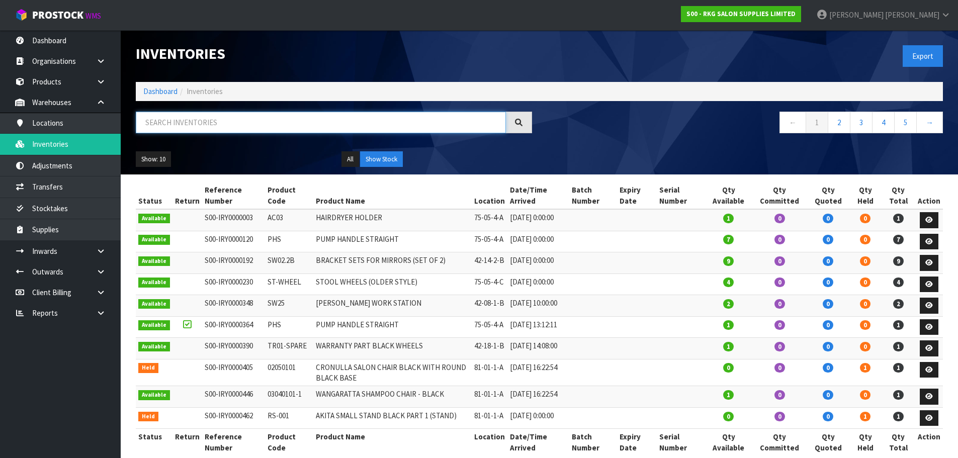
click at [161, 124] on input "text" at bounding box center [321, 123] width 370 height 22
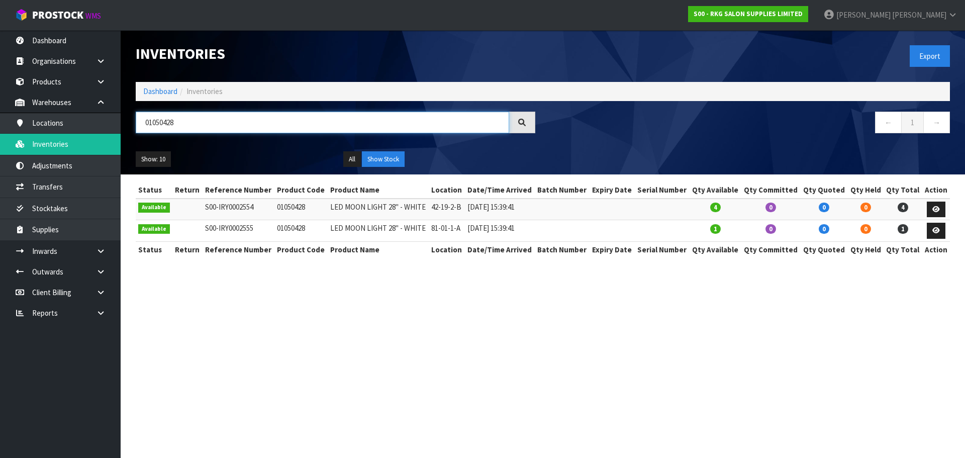
drag, startPoint x: 191, startPoint y: 121, endPoint x: 143, endPoint y: 121, distance: 47.3
click at [143, 121] on input "01050428" at bounding box center [322, 123] width 373 height 22
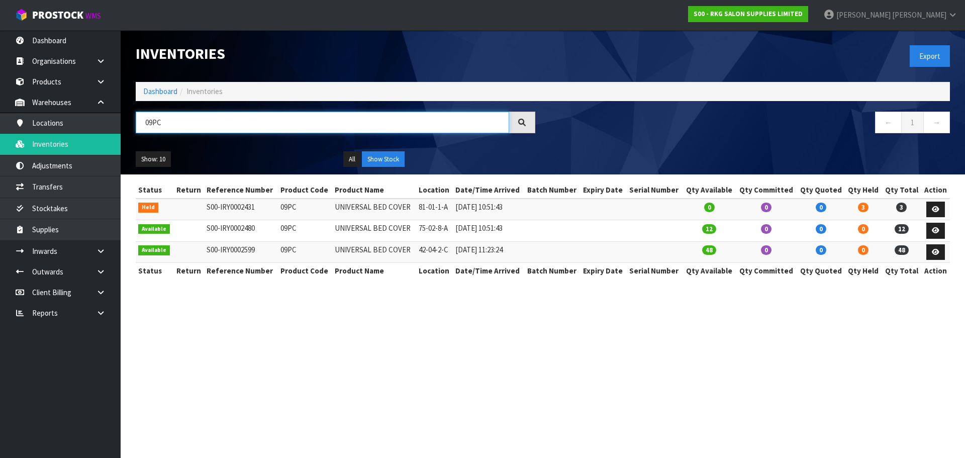
drag, startPoint x: 150, startPoint y: 126, endPoint x: 139, endPoint y: 125, distance: 11.1
click at [139, 125] on input "09PC" at bounding box center [322, 123] width 373 height 22
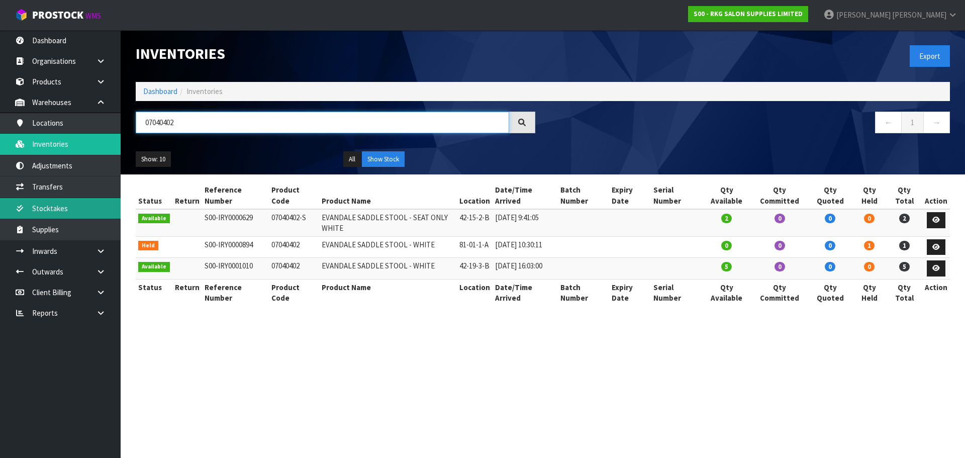
type input "07040402"
